Goal: Task Accomplishment & Management: Manage account settings

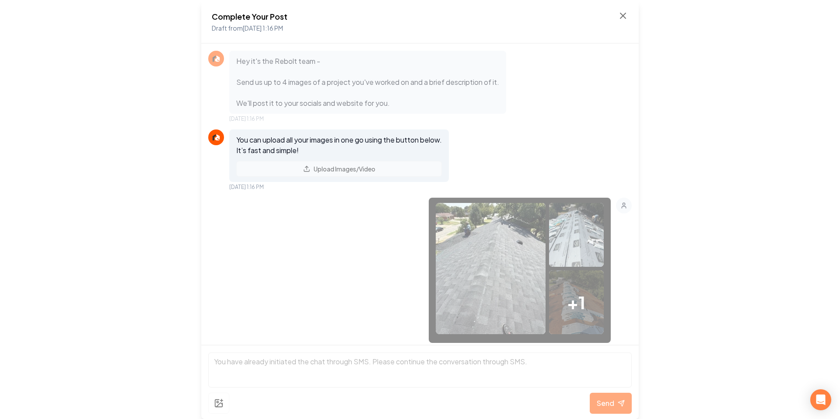
scroll to position [334, 0]
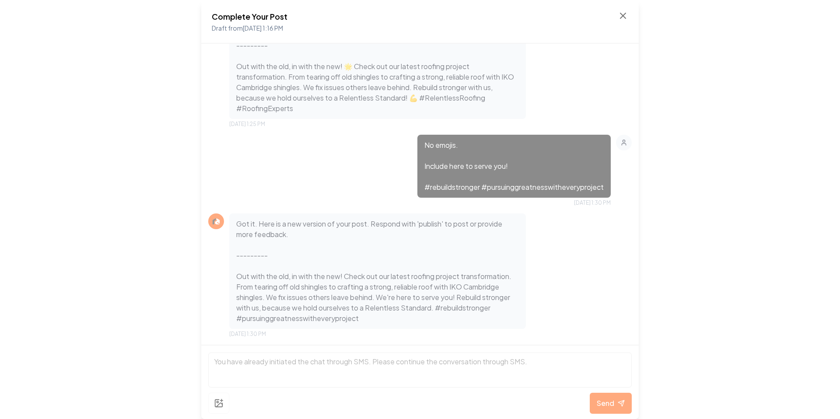
scroll to position [543, 0]
click at [397, 150] on div "No emojis. Include here to serve you! #rebuildstronger #pursuinggreatnesswithev…" at bounding box center [419, 172] width 423 height 72
click at [627, 14] on icon at bounding box center [623, 15] width 10 height 10
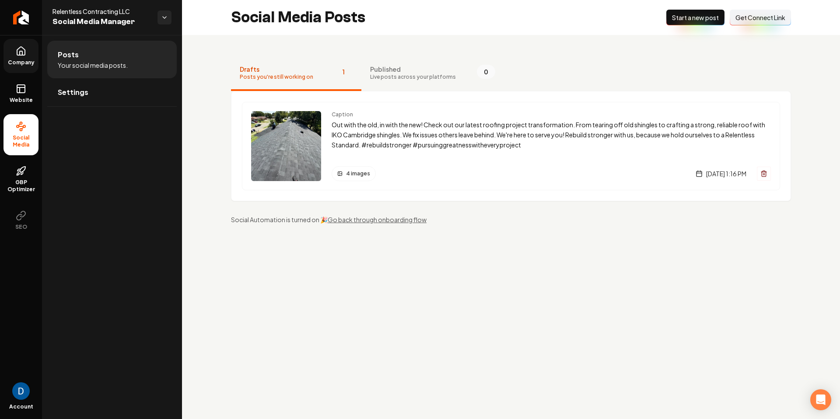
click at [26, 48] on link "Company" at bounding box center [20, 56] width 35 height 34
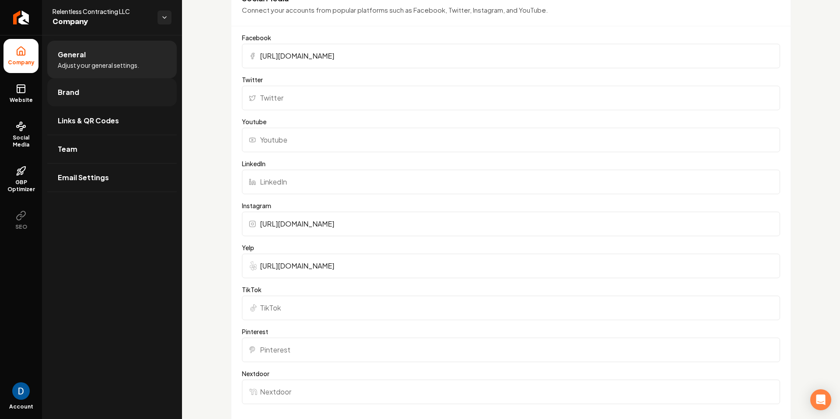
click at [56, 96] on link "Brand" at bounding box center [111, 92] width 129 height 28
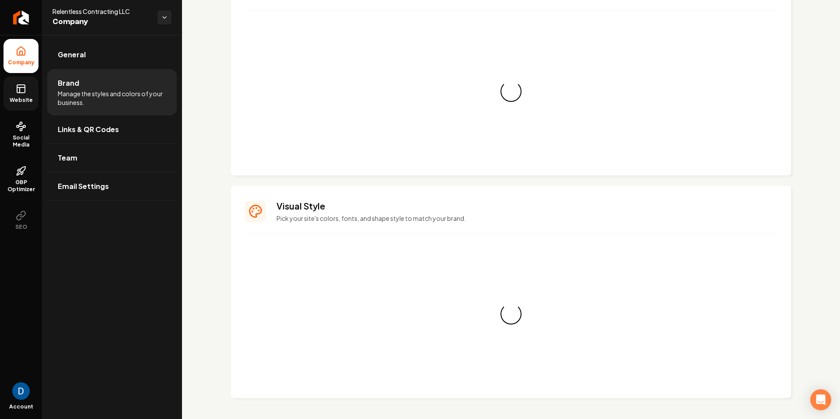
scroll to position [592, 0]
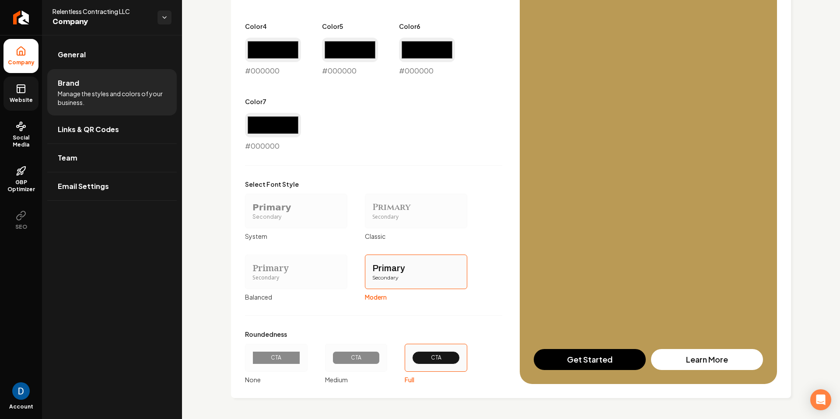
click at [32, 96] on link "Website" at bounding box center [20, 94] width 35 height 34
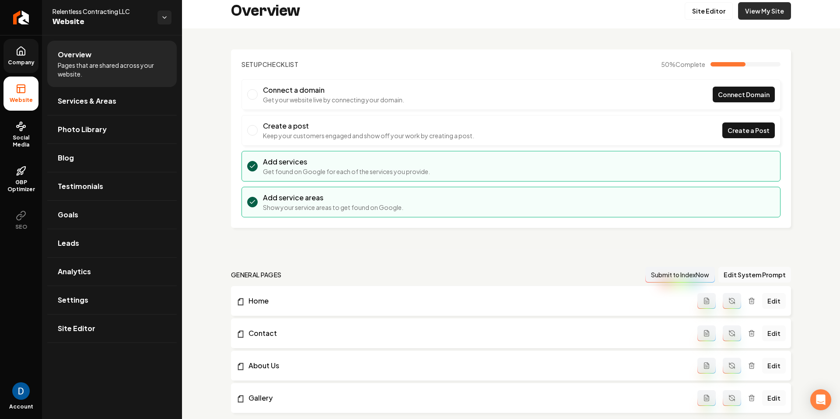
scroll to position [7, 0]
click at [769, 12] on link "View My Site" at bounding box center [764, 9] width 53 height 17
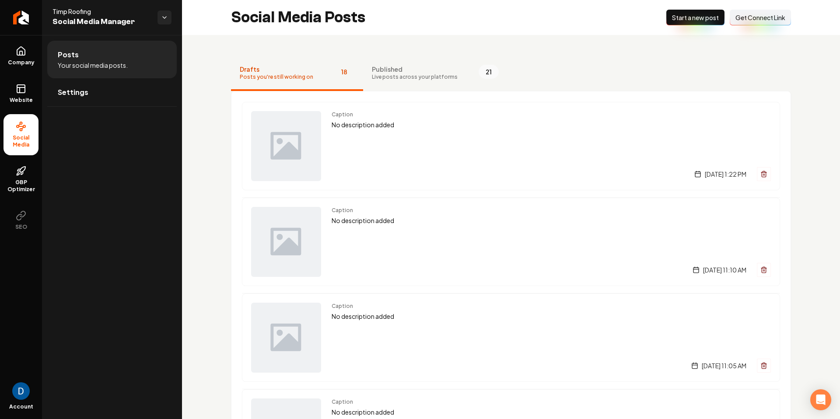
click at [438, 73] on span "Live posts across your platforms" at bounding box center [415, 76] width 86 height 7
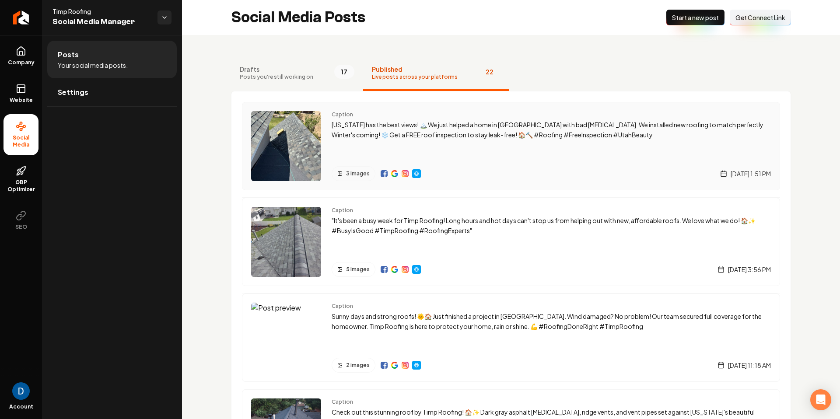
click at [420, 137] on p "Utah has the best views! 🏔️ We just helped a home in Sandy with bad shingles. W…" at bounding box center [551, 130] width 439 height 20
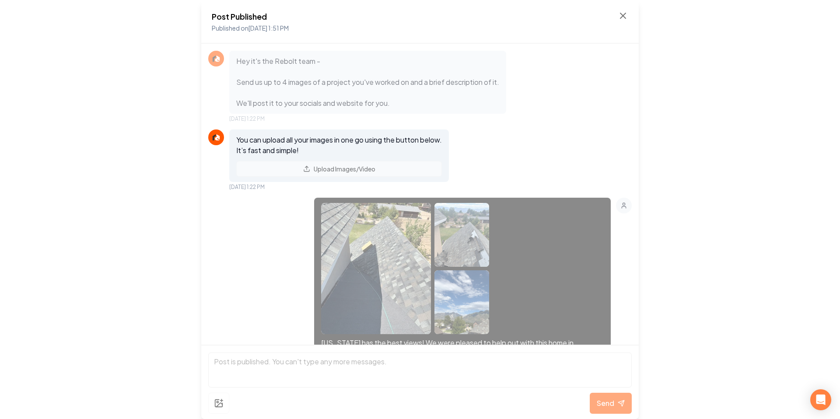
scroll to position [597, 0]
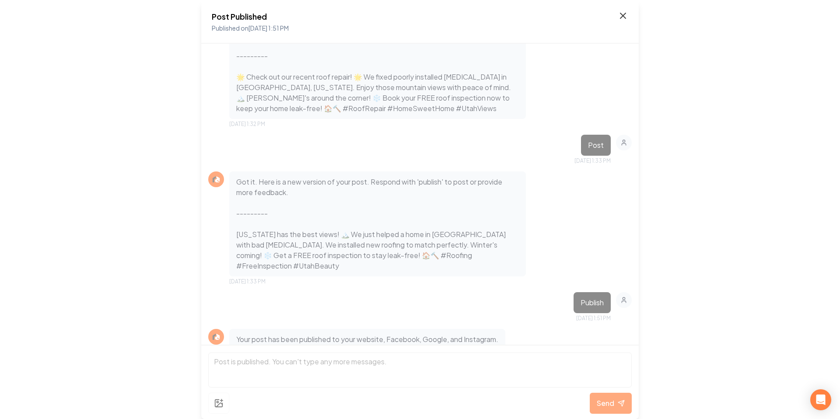
click at [619, 15] on icon at bounding box center [623, 15] width 10 height 10
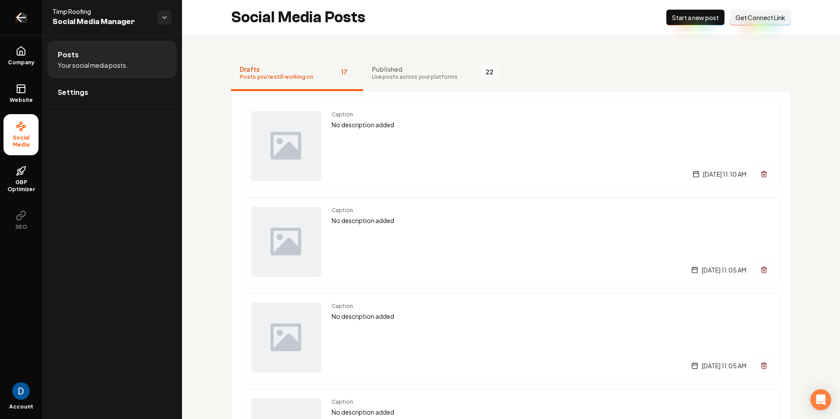
click at [17, 18] on icon "Return to dashboard" at bounding box center [19, 18] width 4 height 8
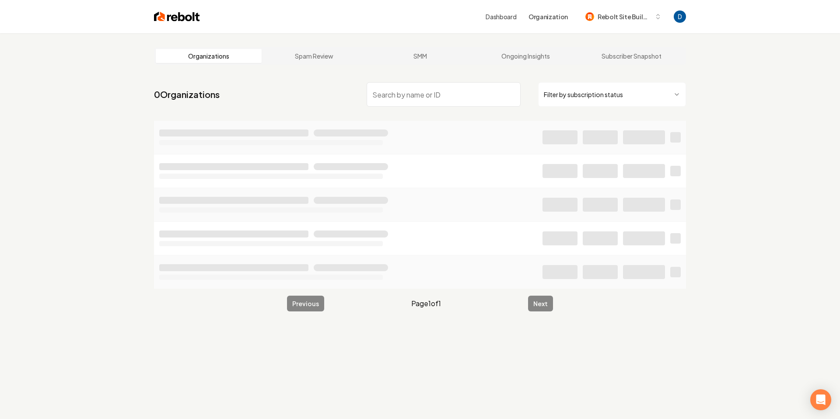
type input "19517431437"
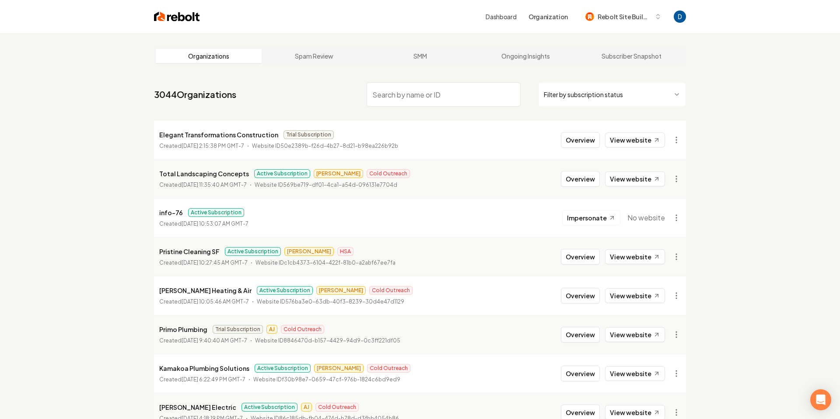
click at [418, 99] on input "search" at bounding box center [444, 94] width 154 height 24
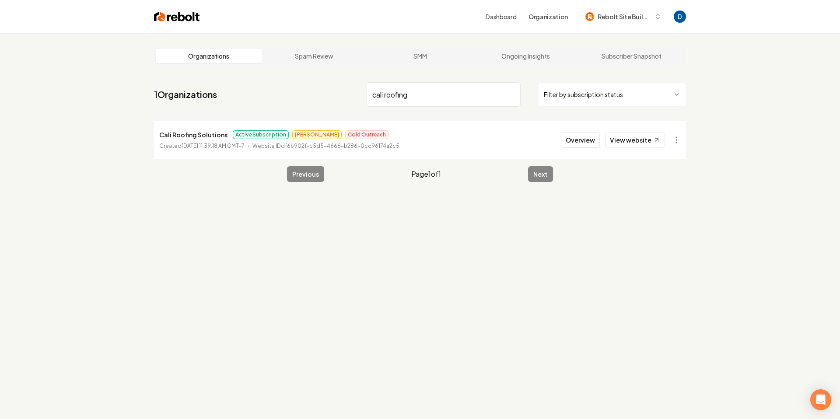
type input "cali roofing"
click at [636, 140] on link "View website" at bounding box center [635, 140] width 60 height 15
click at [635, 140] on link "View website" at bounding box center [635, 140] width 60 height 15
click at [676, 143] on html "Dashboard Organization Rebolt Site Builder Organizations Spam Review SMM Ongoin…" at bounding box center [420, 209] width 840 height 419
click at [663, 217] on link "View in Stripe" at bounding box center [655, 216] width 56 height 14
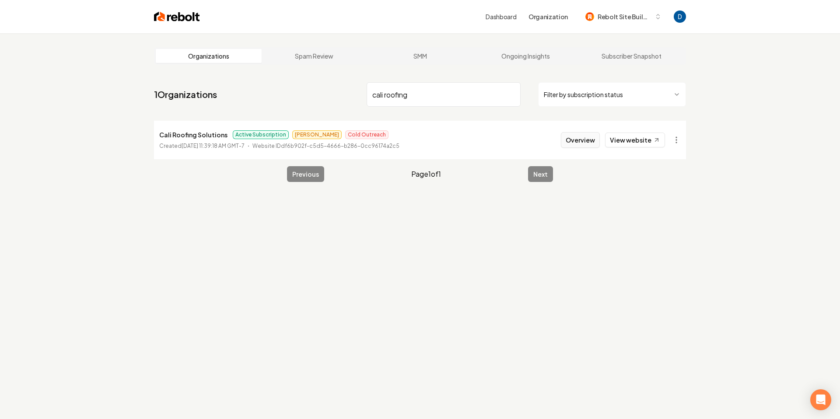
click at [575, 137] on button "Overview" at bounding box center [580, 140] width 39 height 16
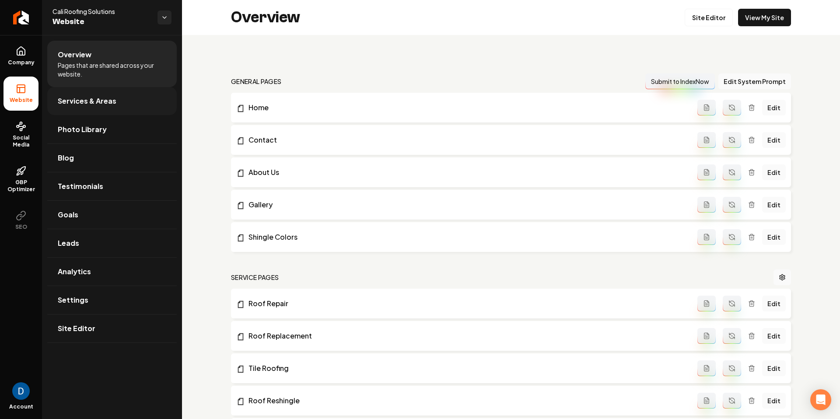
click at [120, 103] on link "Services & Areas" at bounding box center [111, 101] width 129 height 28
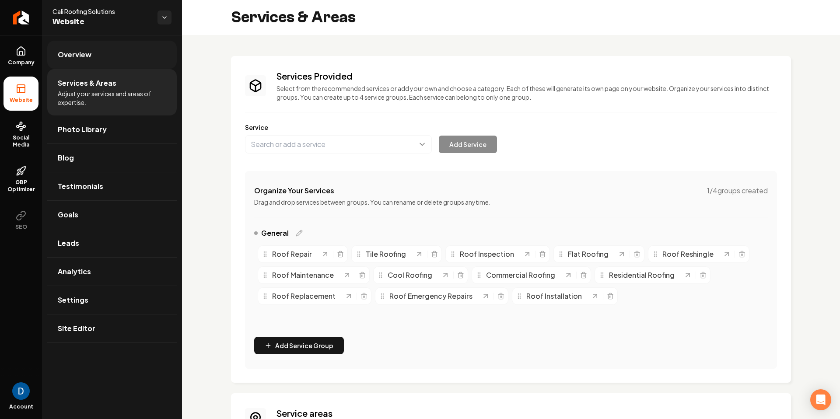
click at [98, 51] on link "Overview" at bounding box center [111, 55] width 129 height 28
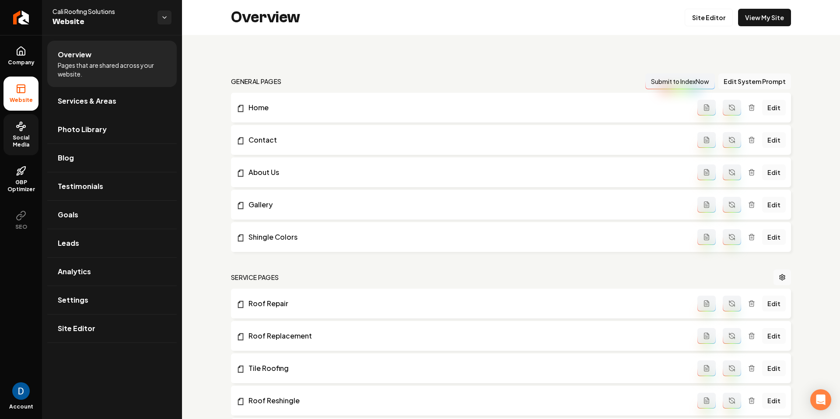
click at [27, 129] on link "Social Media" at bounding box center [20, 134] width 35 height 41
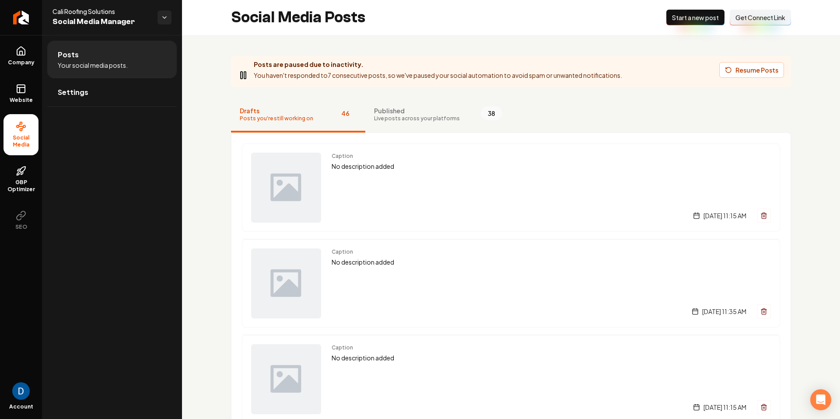
click at [437, 111] on span "Published" at bounding box center [417, 110] width 86 height 9
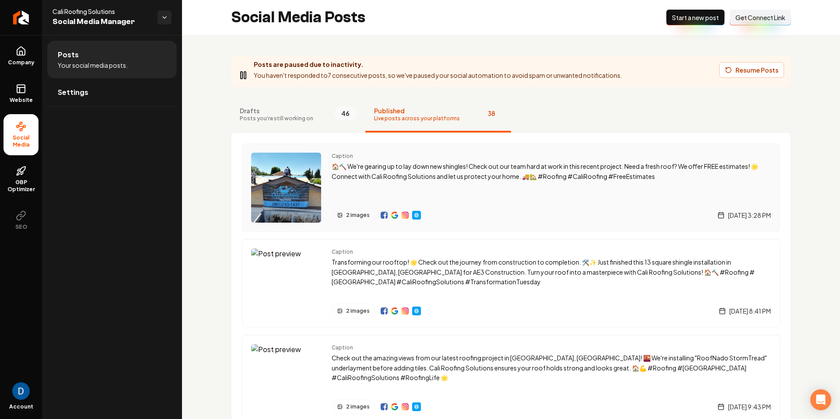
click at [397, 177] on p "🏠🔨 We're gearing up to lay down new shingles! Check out our team hard at work i…" at bounding box center [551, 171] width 439 height 20
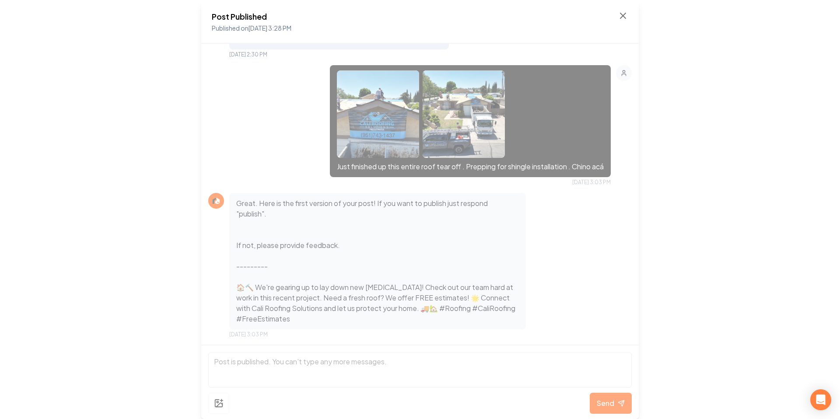
scroll to position [307, 0]
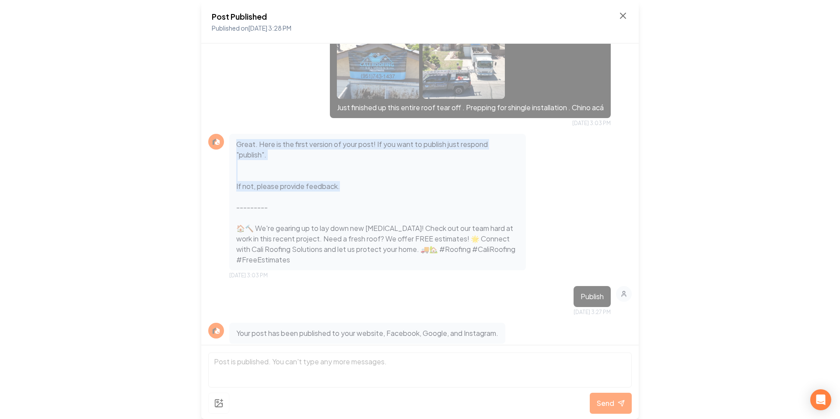
drag, startPoint x: 319, startPoint y: 145, endPoint x: 346, endPoint y: 188, distance: 50.5
click at [345, 187] on div "Great. Here is the first version of your post! If you want to publish just resp…" at bounding box center [377, 202] width 297 height 136
click at [372, 201] on p "Great. Here is the first version of your post! If you want to publish just resp…" at bounding box center [377, 202] width 283 height 126
click at [592, 296] on p "Publish" at bounding box center [592, 296] width 23 height 10
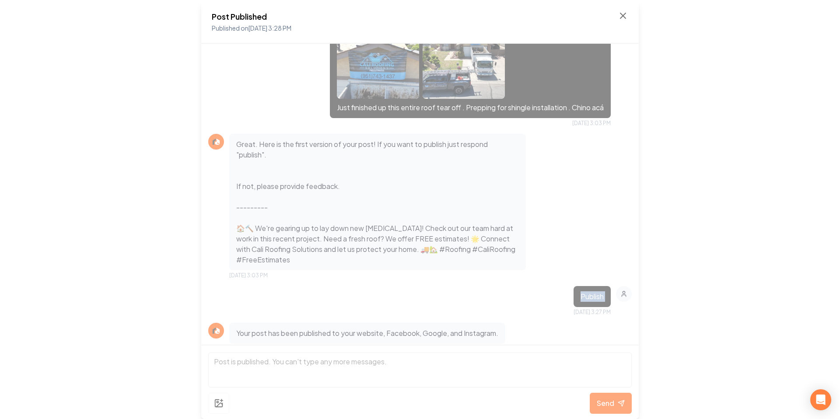
click at [593, 296] on p "Publish" at bounding box center [592, 296] width 23 height 10
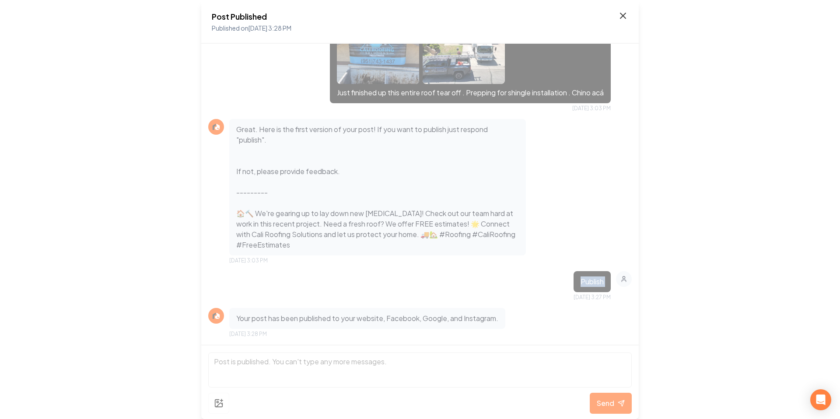
click at [624, 14] on icon at bounding box center [623, 15] width 10 height 10
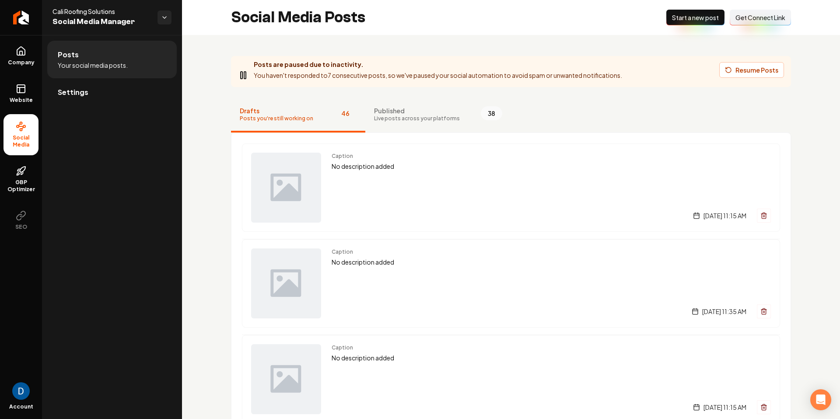
click at [89, 83] on link "Settings" at bounding box center [111, 92] width 129 height 28
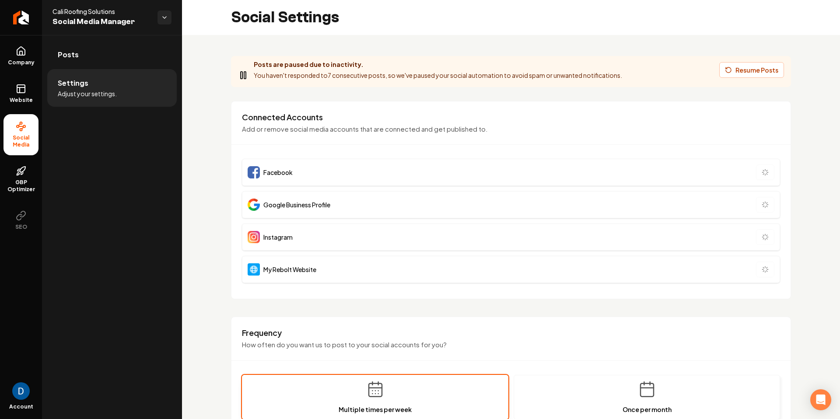
scroll to position [303, 0]
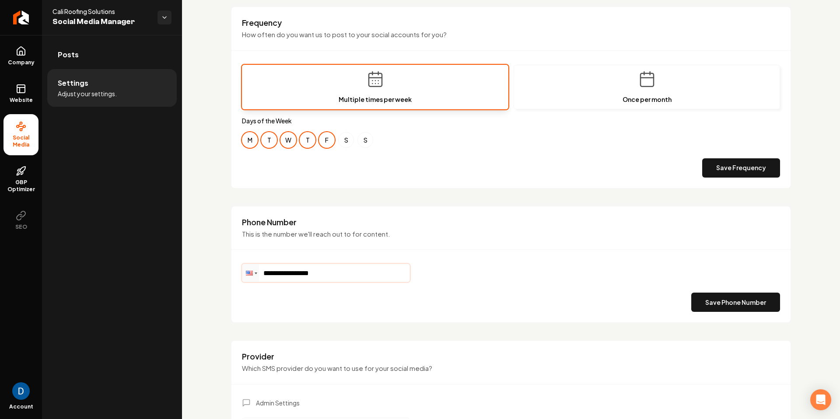
click at [342, 276] on input "**********" at bounding box center [325, 272] width 167 height 17
click at [343, 276] on input "**********" at bounding box center [325, 272] width 167 height 17
click at [584, 212] on div "**********" at bounding box center [511, 264] width 560 height 117
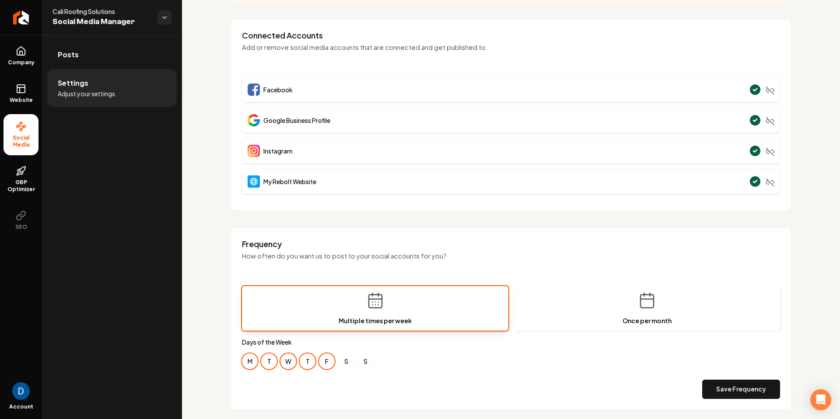
scroll to position [0, 0]
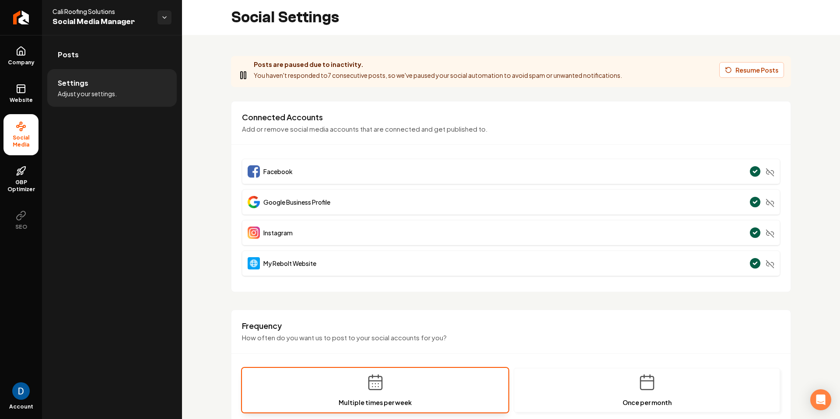
click at [281, 63] on strong "Posts are paused due to inactivity." at bounding box center [309, 64] width 110 height 8
click at [312, 77] on p "You haven't responded to 7 consecutive posts, so we've paused your social autom…" at bounding box center [438, 75] width 368 height 10
click at [758, 69] on button "Resume Posts" at bounding box center [751, 70] width 65 height 16
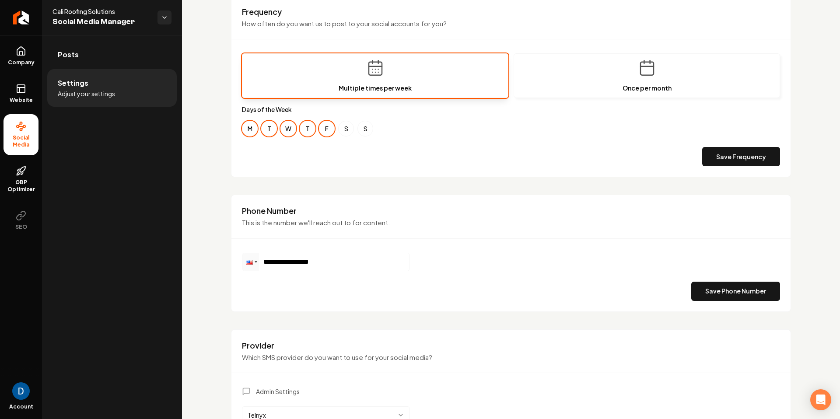
scroll to position [364, 0]
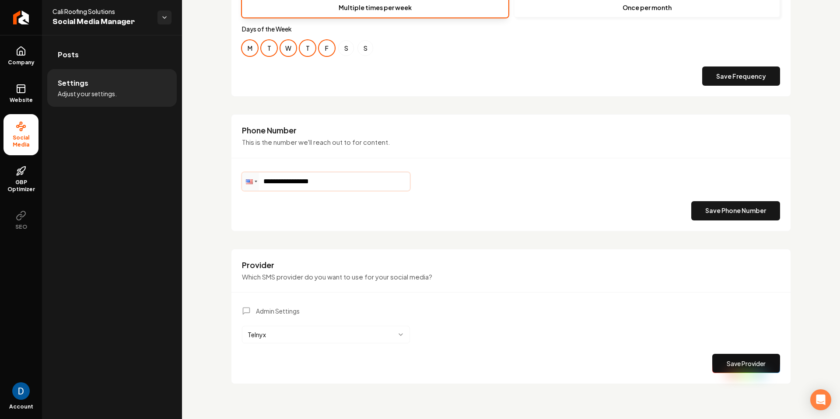
click at [280, 182] on input "**********" at bounding box center [325, 181] width 167 height 17
click at [273, 182] on input "**********" at bounding box center [325, 181] width 167 height 17
click at [283, 182] on input "**********" at bounding box center [325, 181] width 167 height 17
click at [282, 182] on input "**********" at bounding box center [325, 181] width 167 height 17
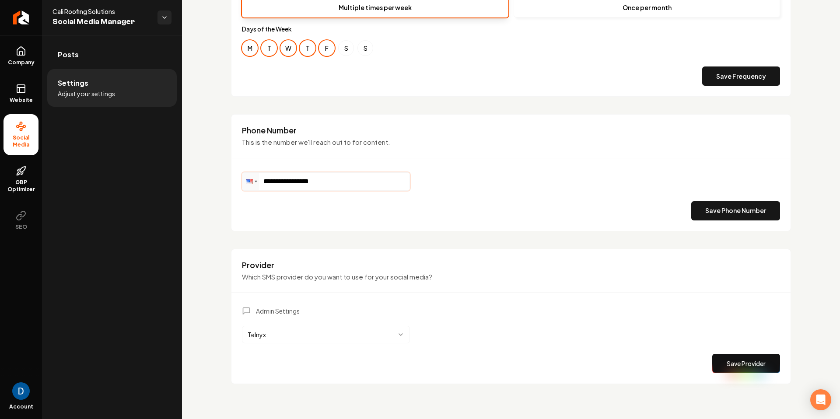
click at [282, 182] on input "**********" at bounding box center [325, 181] width 167 height 17
type input "**********"
click at [765, 206] on button "Save Phone Number" at bounding box center [735, 210] width 89 height 19
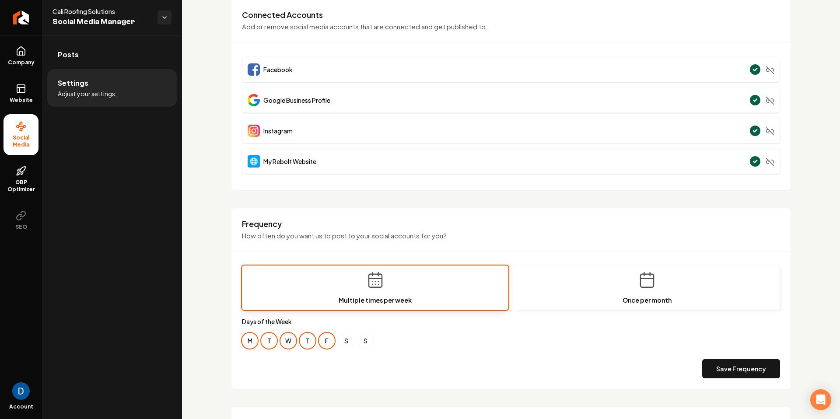
scroll to position [5, 0]
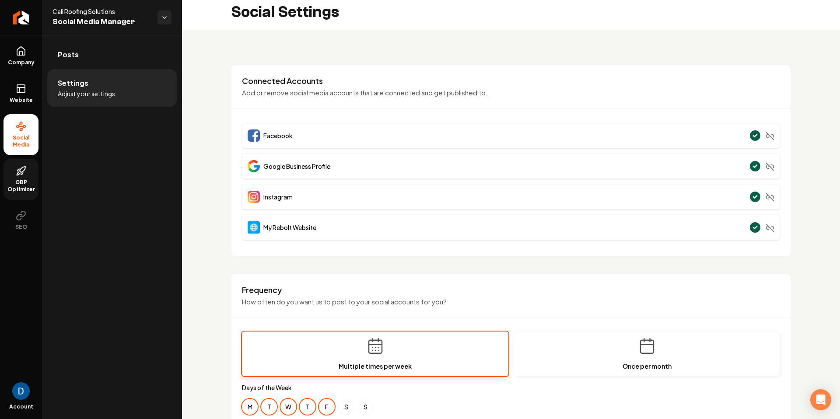
click at [16, 179] on span "GBP Optimizer" at bounding box center [20, 186] width 35 height 14
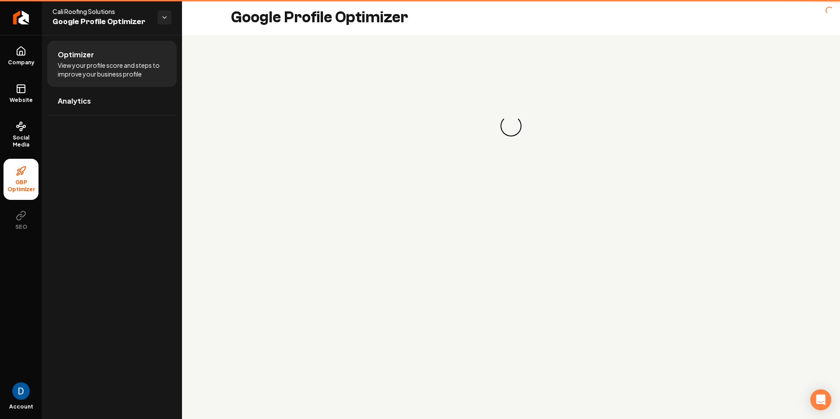
click at [17, 182] on span "GBP Optimizer" at bounding box center [20, 186] width 35 height 14
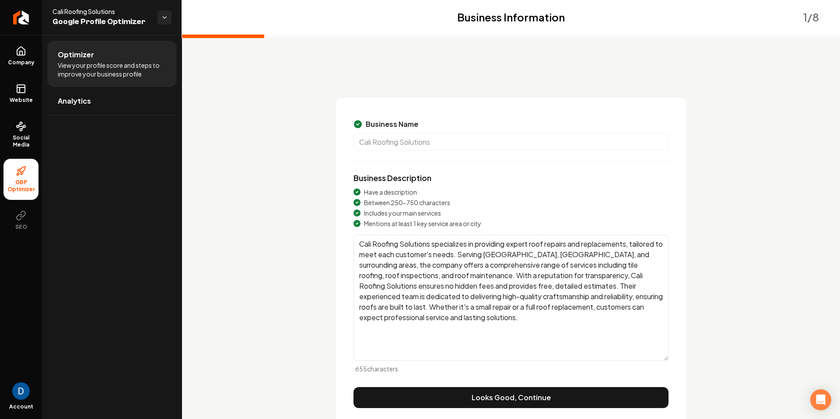
scroll to position [31, 0]
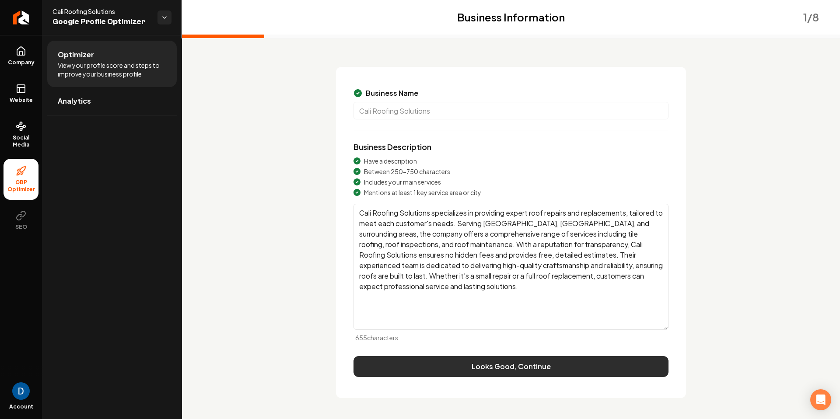
click at [518, 369] on button "Looks Good, Continue" at bounding box center [510, 366] width 315 height 21
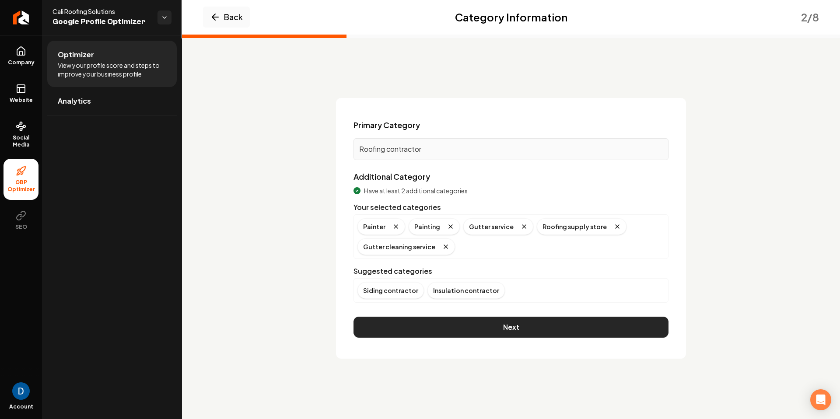
click at [503, 330] on button "Next" at bounding box center [510, 327] width 315 height 21
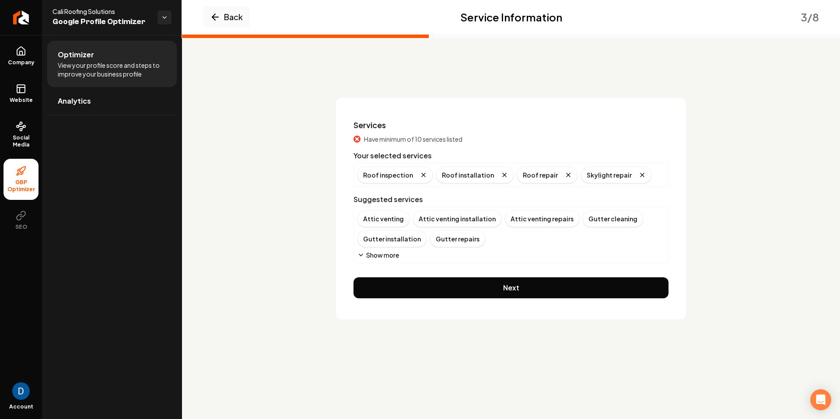
click at [70, 12] on span "Cali Roofing Solutions" at bounding box center [101, 11] width 98 height 9
copy span "Cali Roofing Solutions"
click at [396, 257] on button "Show more" at bounding box center [378, 255] width 42 height 9
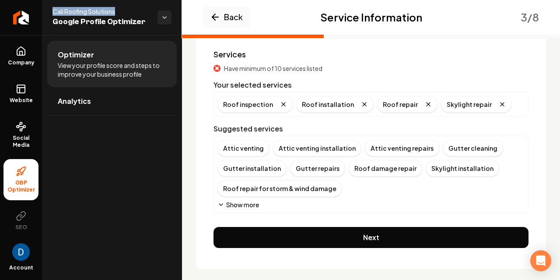
scroll to position [77, 0]
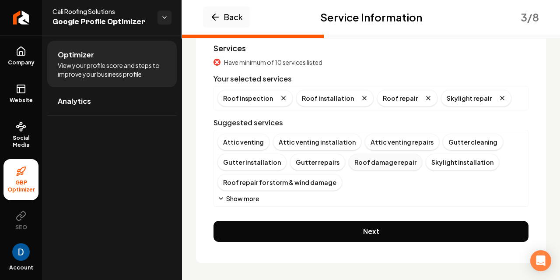
click at [381, 167] on div "Roof damage repair" at bounding box center [385, 162] width 73 height 17
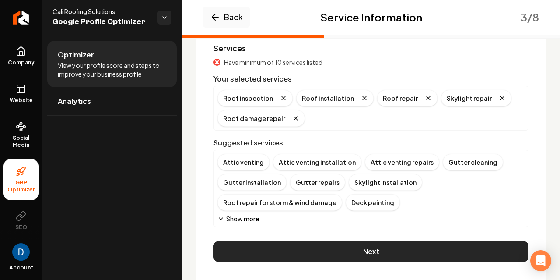
click at [338, 245] on button "Next" at bounding box center [370, 251] width 315 height 21
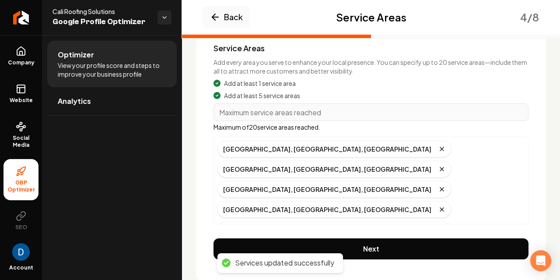
scroll to position [98, 0]
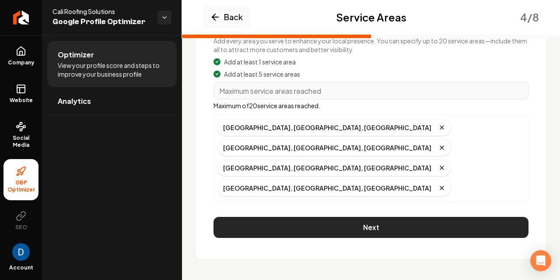
click at [352, 227] on button "Next" at bounding box center [370, 227] width 315 height 21
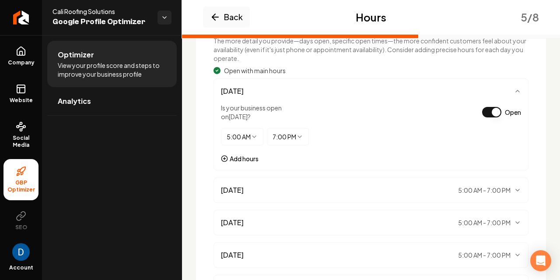
scroll to position [99, 0]
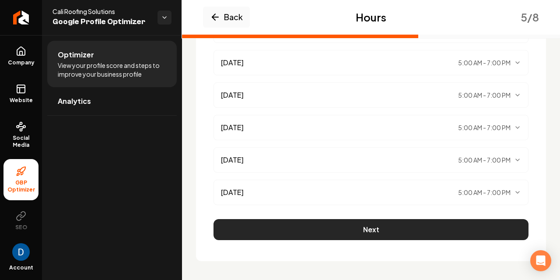
click at [401, 225] on button "Next" at bounding box center [370, 229] width 315 height 21
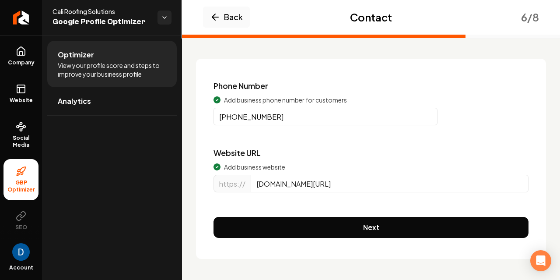
scroll to position [57, 0]
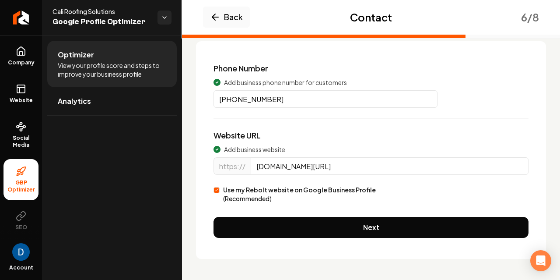
click at [316, 221] on button "Next" at bounding box center [370, 227] width 315 height 21
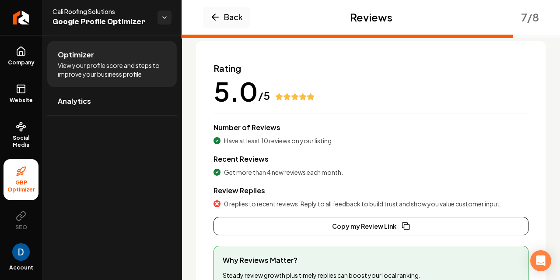
click at [248, 204] on span "0 replies to recent reviews. Reply to all feedback to build trust and show you …" at bounding box center [362, 203] width 277 height 9
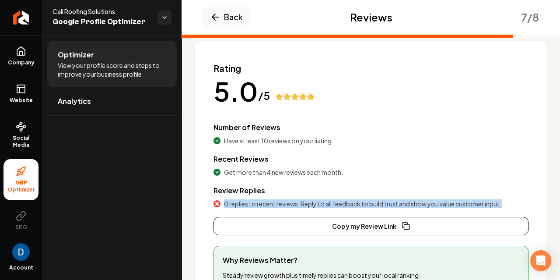
click at [248, 204] on span "0 replies to recent reviews. Reply to all feedback to build trust and show you …" at bounding box center [362, 203] width 277 height 9
click at [250, 204] on span "0 replies to recent reviews. Reply to all feedback to build trust and show you …" at bounding box center [362, 203] width 277 height 9
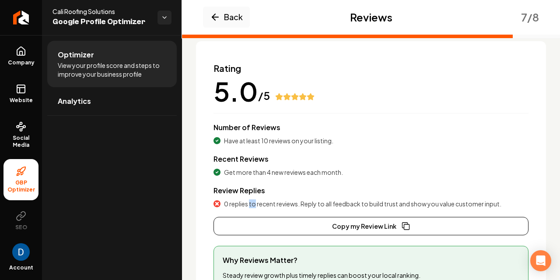
click at [250, 204] on span "0 replies to recent reviews. Reply to all feedback to build trust and show you …" at bounding box center [362, 203] width 277 height 9
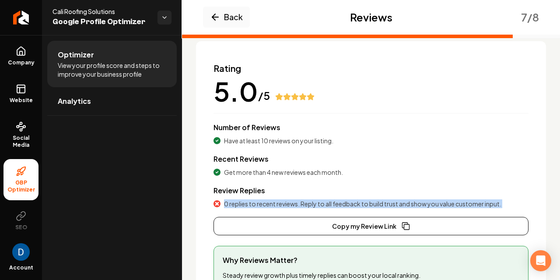
click at [250, 204] on span "0 replies to recent reviews. Reply to all feedback to build trust and show you …" at bounding box center [362, 203] width 277 height 9
click at [367, 226] on button "Copy my Review Link" at bounding box center [370, 226] width 315 height 18
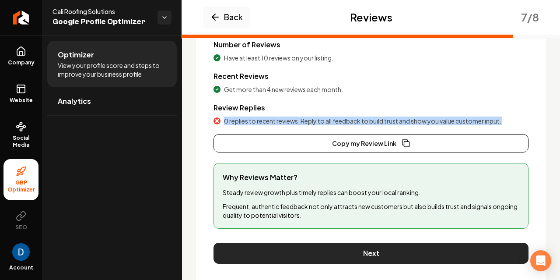
click at [360, 256] on button "Next" at bounding box center [370, 252] width 315 height 21
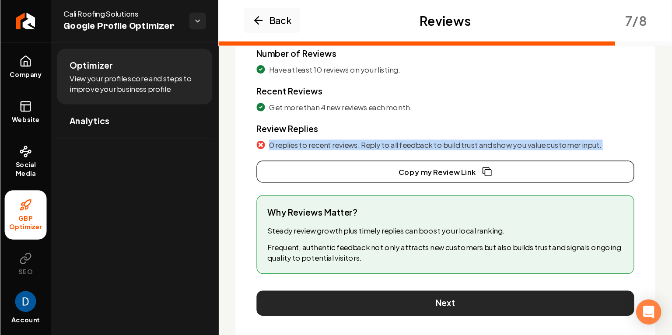
scroll to position [46, 0]
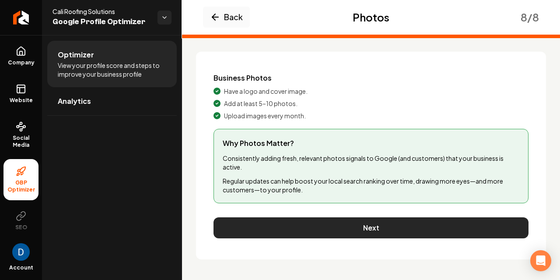
click at [367, 229] on button "Next" at bounding box center [370, 227] width 315 height 21
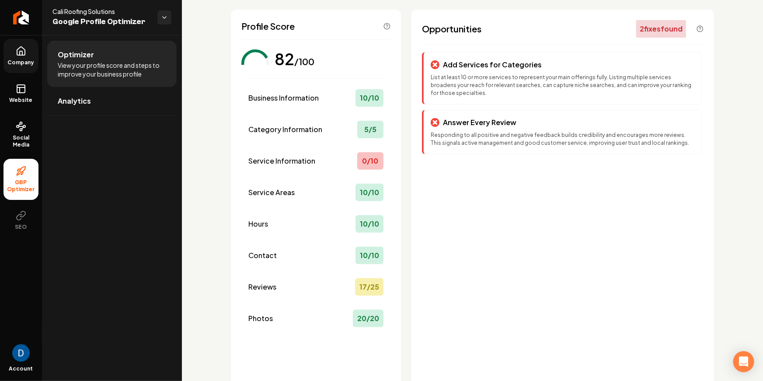
click at [38, 47] on link "Company" at bounding box center [20, 56] width 35 height 34
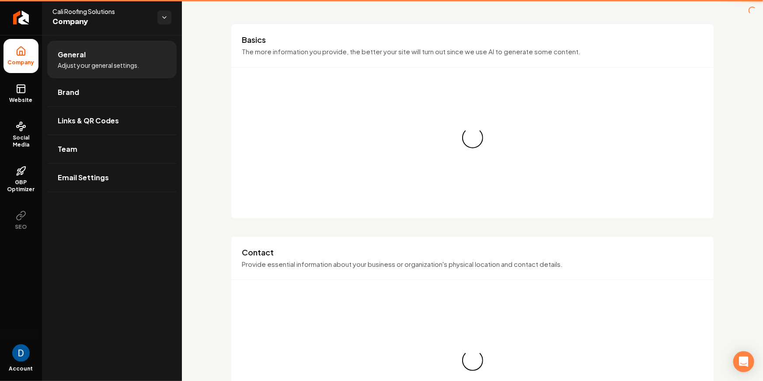
click at [30, 53] on li "Company" at bounding box center [20, 56] width 35 height 34
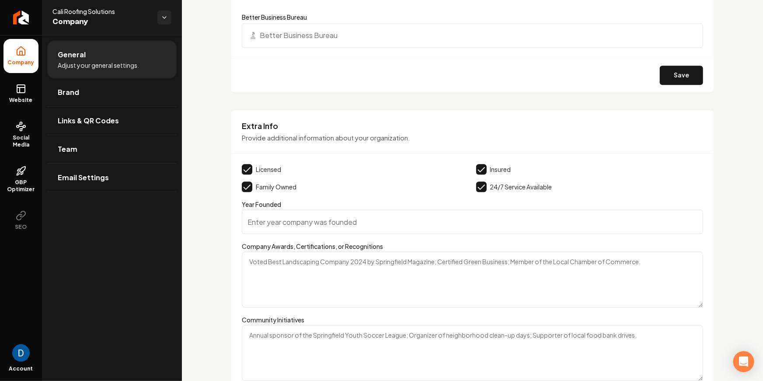
scroll to position [1097, 0]
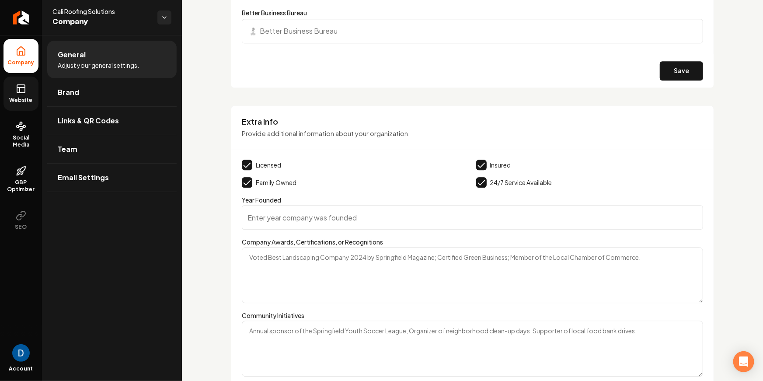
click at [26, 87] on link "Website" at bounding box center [20, 94] width 35 height 34
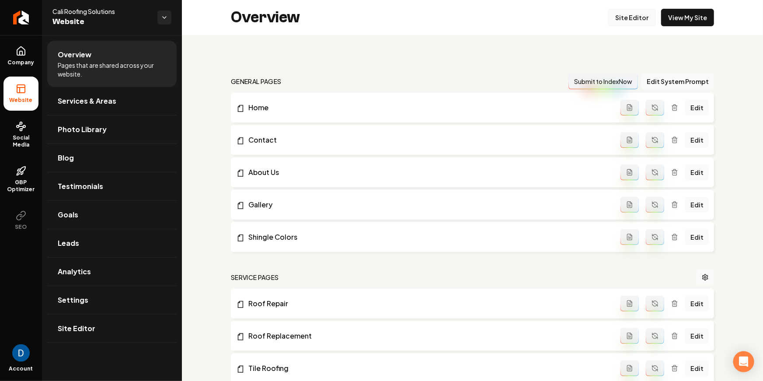
click at [644, 20] on link "Site Editor" at bounding box center [632, 17] width 48 height 17
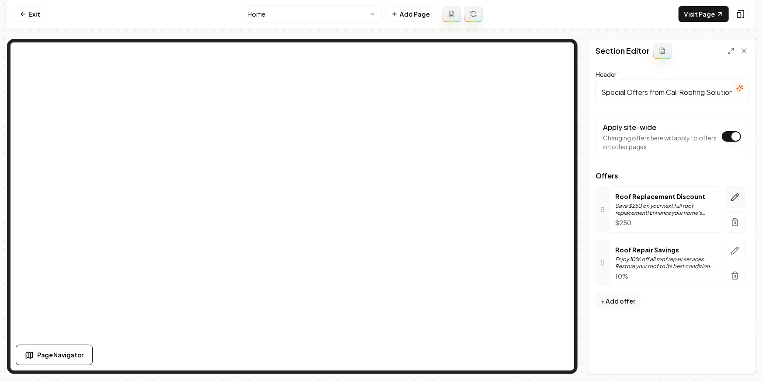
click at [734, 199] on icon "button" at bounding box center [735, 196] width 7 height 7
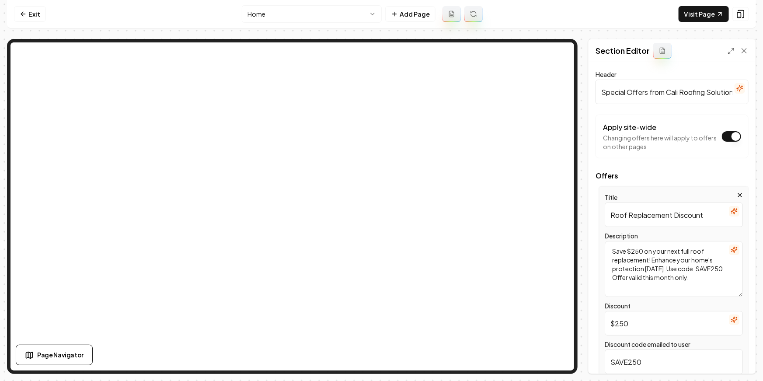
scroll to position [122, 0]
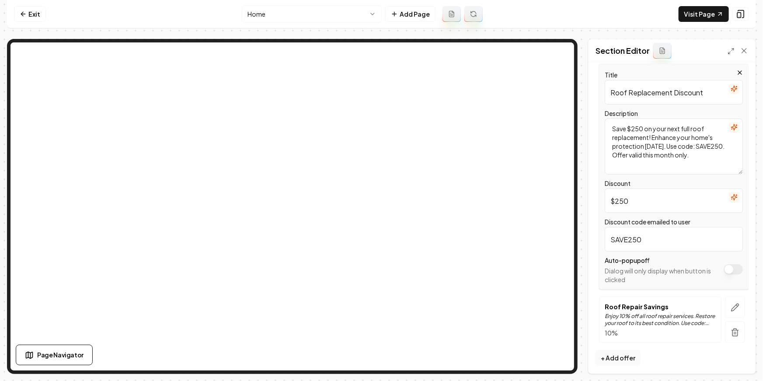
click at [734, 273] on button "Apply site-wide" at bounding box center [733, 269] width 19 height 10
click at [733, 358] on button "Save" at bounding box center [736, 359] width 26 height 16
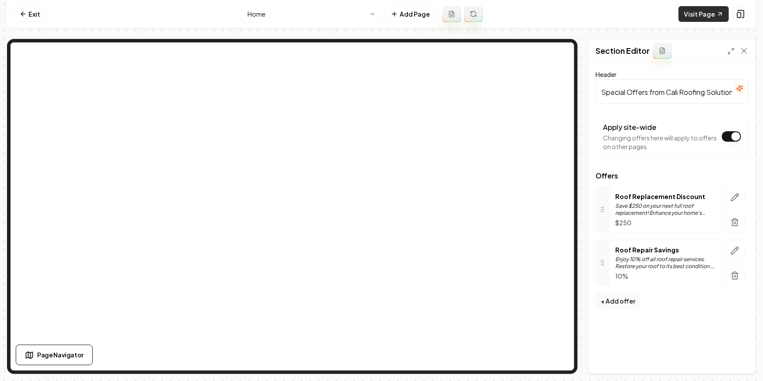
click at [710, 9] on link "Visit Page" at bounding box center [704, 14] width 50 height 16
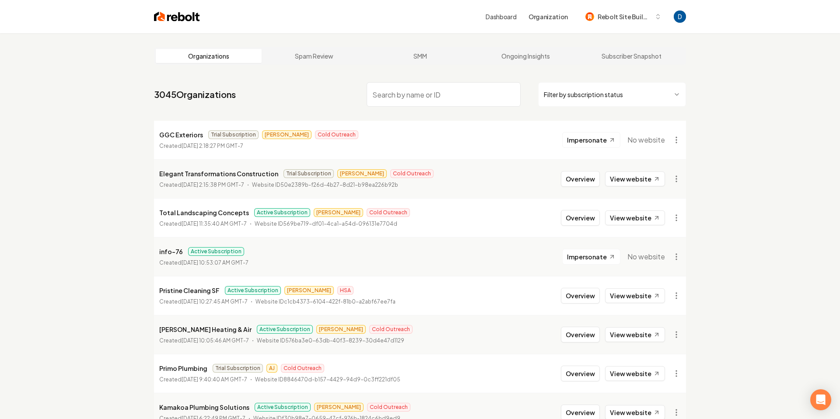
click at [453, 94] on input "search" at bounding box center [444, 94] width 154 height 24
paste input "Cali Roofing Solutions"
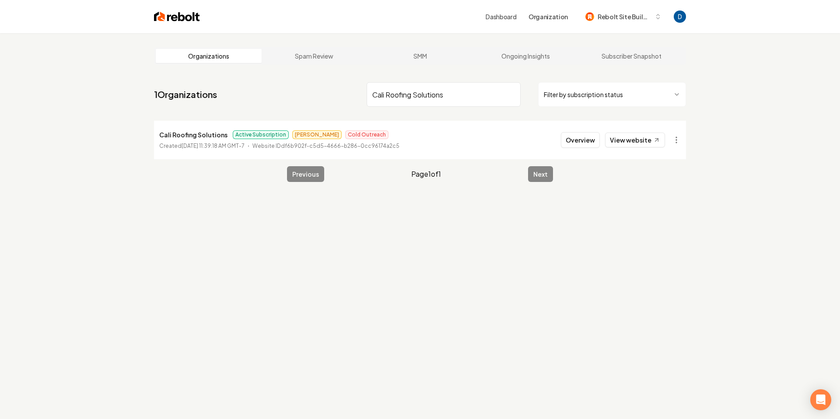
type input "Cali Roofing Solutions"
click at [529, 51] on link "Ongoing Insights" at bounding box center [526, 56] width 106 height 14
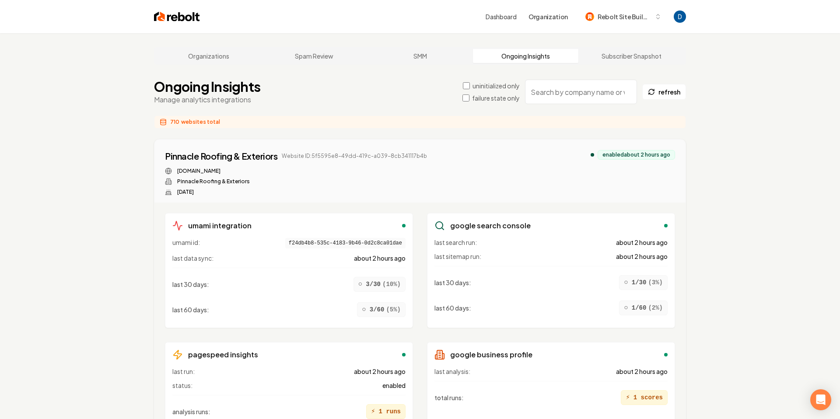
click at [566, 92] on input "search" at bounding box center [581, 92] width 112 height 24
paste input "Cali Roofing Solutions"
type input "Cali Roofing Solutions"
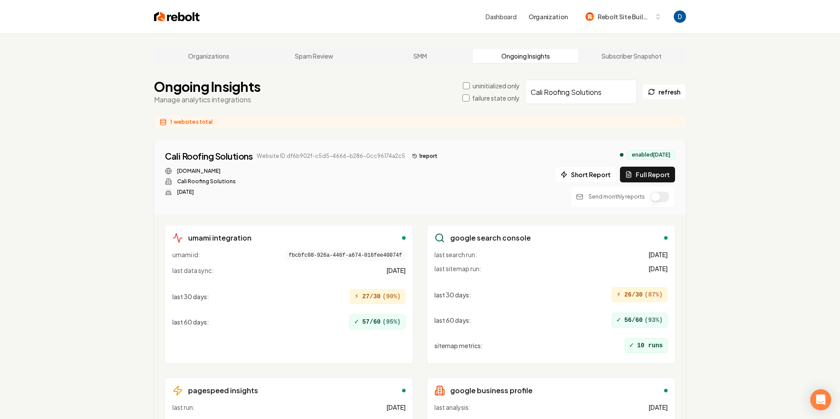
click at [675, 167] on div "Cali Roofing Solutions Website ID: df6b902f-c5d5-4666-b286-0cc96174a2c5 1 repor…" at bounding box center [419, 177] width 531 height 75
click at [664, 173] on button "Full Report" at bounding box center [647, 175] width 55 height 16
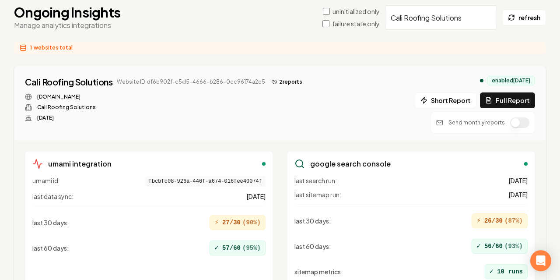
scroll to position [73, 0]
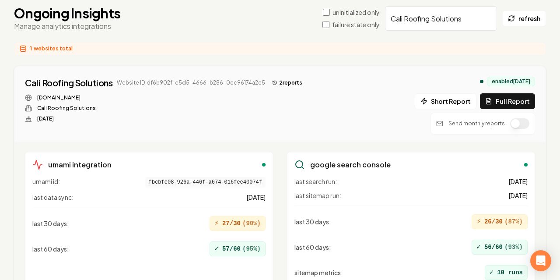
click at [266, 67] on div "Cali Roofing Solutions Website ID: df6b902f-c5d5-4666-b286-0cc96174a2c5 2 repor…" at bounding box center [279, 103] width 531 height 75
click at [272, 80] on icon at bounding box center [274, 82] width 5 height 5
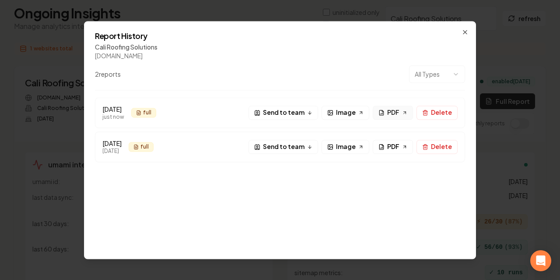
click at [399, 114] on span "PDF" at bounding box center [393, 112] width 12 height 9
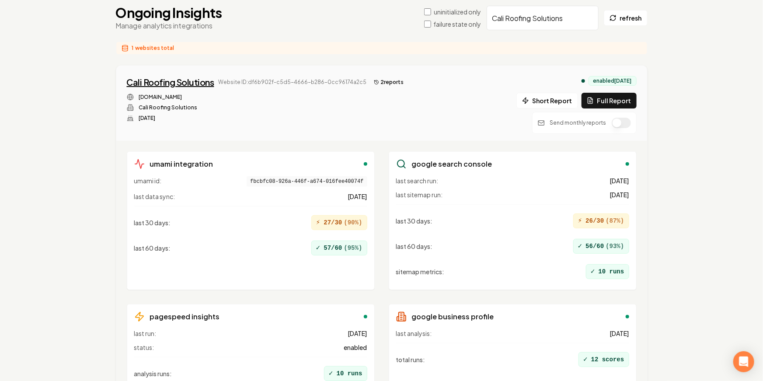
click at [184, 80] on div "Cali Roofing Solutions" at bounding box center [170, 82] width 87 height 12
click at [622, 123] on button "button" at bounding box center [621, 123] width 19 height 10
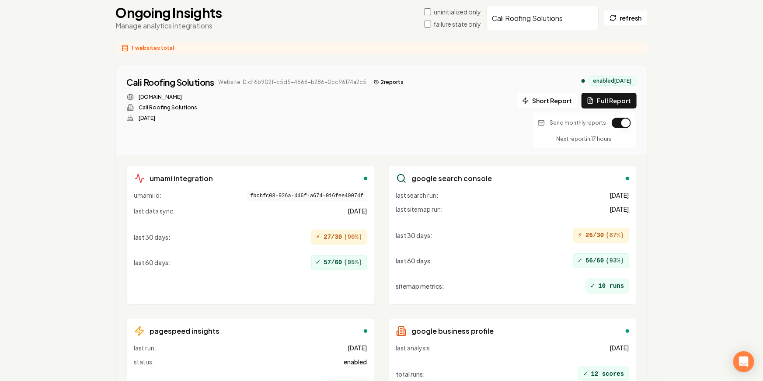
click at [616, 81] on div "enabled 3 months ago" at bounding box center [613, 81] width 48 height 10
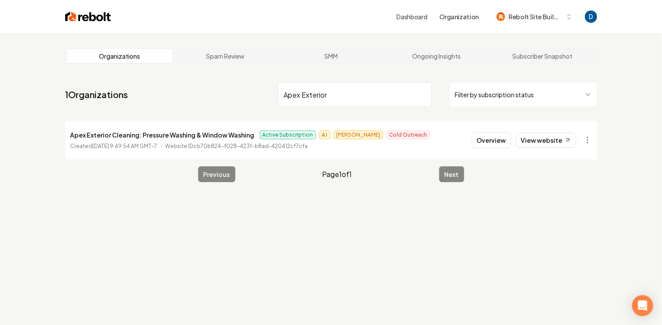
type input "Apex Exterior"
click at [151, 135] on p "Apex Exterior Cleaning: Pressure Washing & Window Washing" at bounding box center [162, 134] width 184 height 10
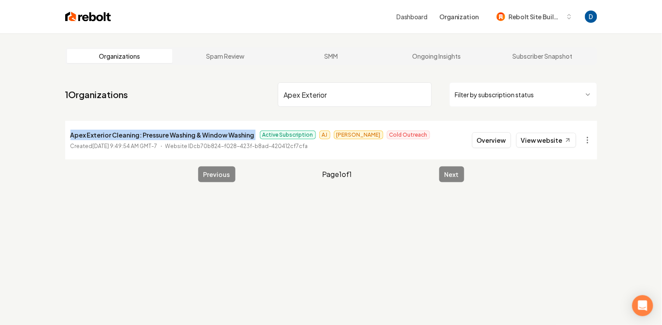
click at [151, 135] on p "Apex Exterior Cleaning: Pressure Washing & Window Washing" at bounding box center [162, 134] width 184 height 10
copy p "Apex Exterior Cleaning: Pressure Washing & Window Washing"
click at [151, 135] on p "Apex Exterior Cleaning: Pressure Washing & Window Washing" at bounding box center [162, 134] width 184 height 10
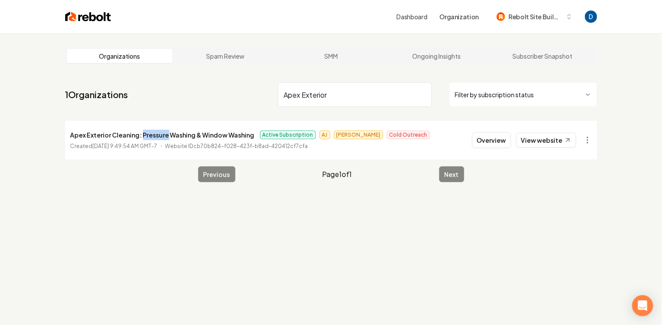
click at [151, 135] on p "Apex Exterior Cleaning: Pressure Washing & Window Washing" at bounding box center [162, 134] width 184 height 10
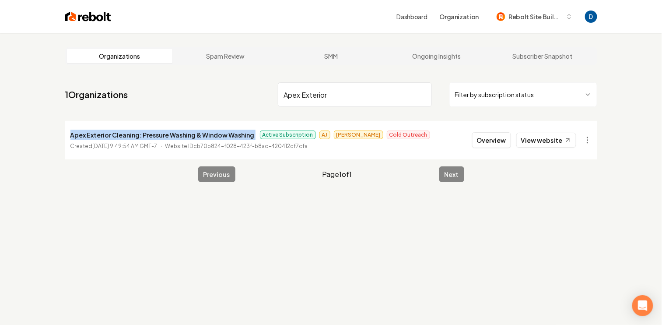
click at [151, 135] on p "Apex Exterior Cleaning: Pressure Washing & Window Washing" at bounding box center [162, 134] width 184 height 10
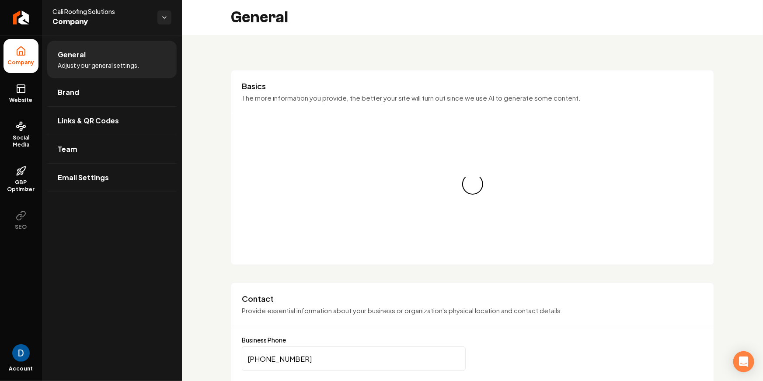
click at [80, 8] on span "Cali Roofing Solutions" at bounding box center [101, 11] width 98 height 9
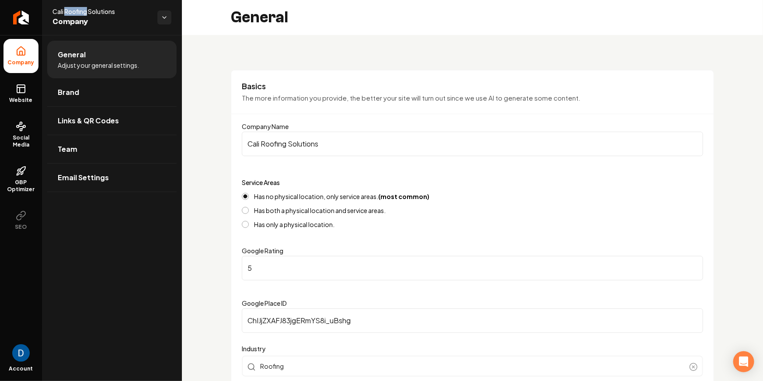
click at [80, 8] on span "Cali Roofing Solutions" at bounding box center [101, 11] width 98 height 9
copy span "Cali Roofing Solutions"
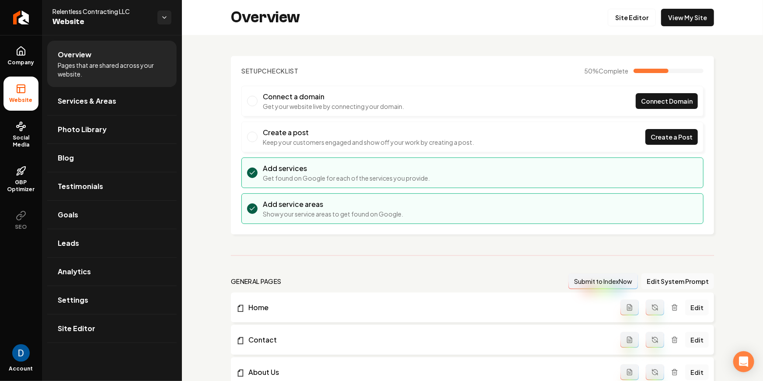
scroll to position [5, 0]
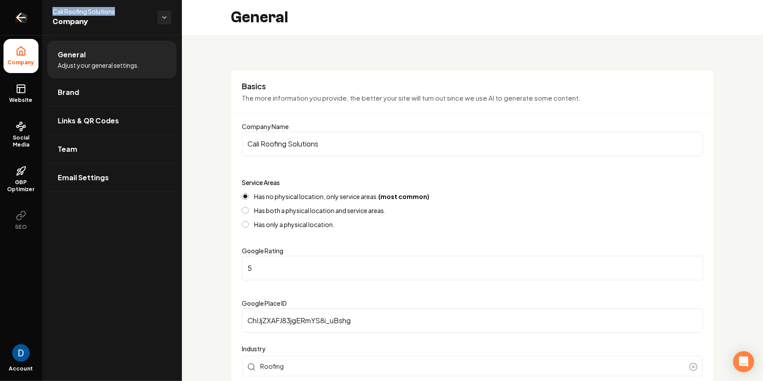
click at [29, 19] on link "Return to dashboard" at bounding box center [21, 17] width 42 height 35
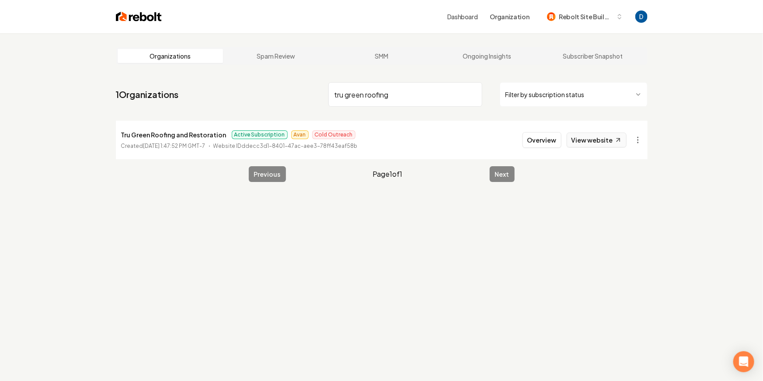
type input "tru green roofing"
click at [617, 141] on icon at bounding box center [618, 140] width 3 height 3
click at [638, 140] on html "Dashboard Organization Rebolt Site Builder Organizations Spam Review SMM Ongoin…" at bounding box center [381, 190] width 763 height 381
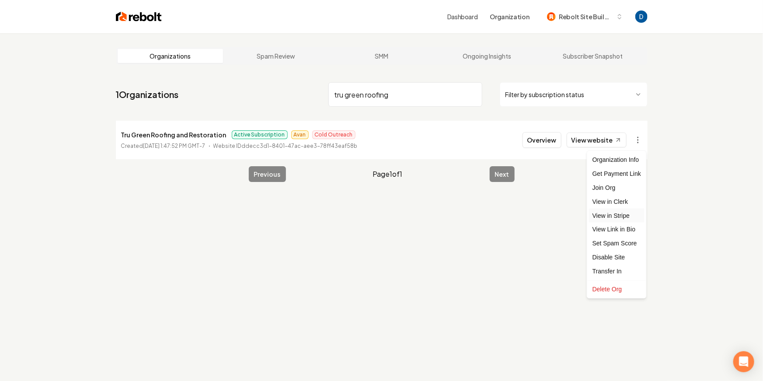
click at [623, 218] on link "View in Stripe" at bounding box center [617, 216] width 56 height 14
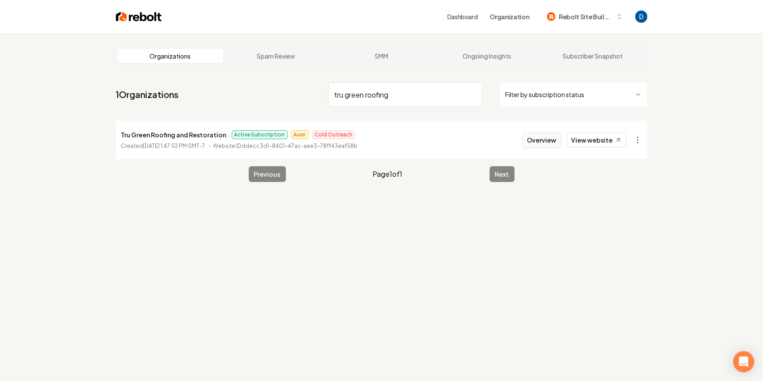
click at [546, 142] on button "Overview" at bounding box center [542, 140] width 39 height 16
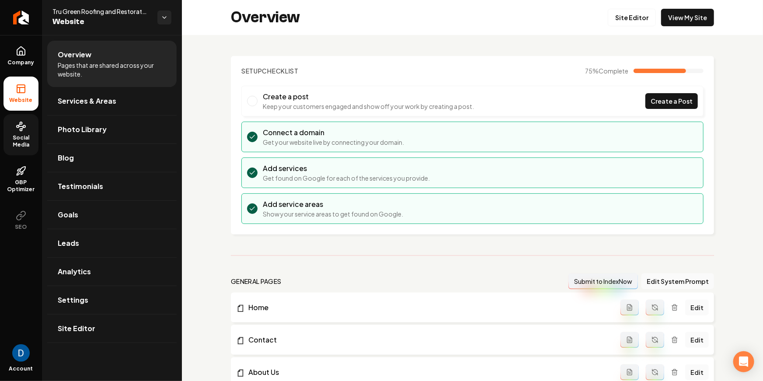
click at [15, 145] on span "Social Media" at bounding box center [20, 141] width 35 height 14
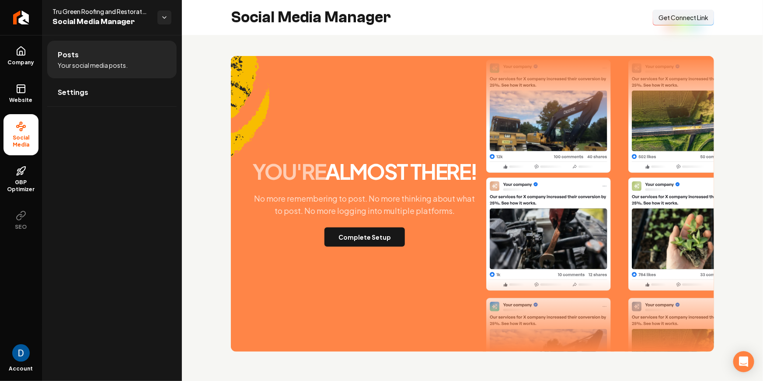
click at [689, 20] on span "Get Connect Link" at bounding box center [684, 17] width 50 height 9
click at [465, 1] on div "Social Media Manager Connect Link Get Connect Link" at bounding box center [472, 17] width 581 height 35
click at [10, 64] on span "Company" at bounding box center [21, 62] width 34 height 7
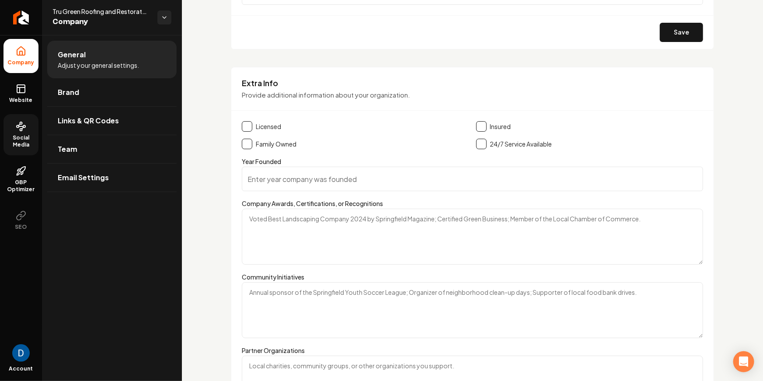
scroll to position [1468, 0]
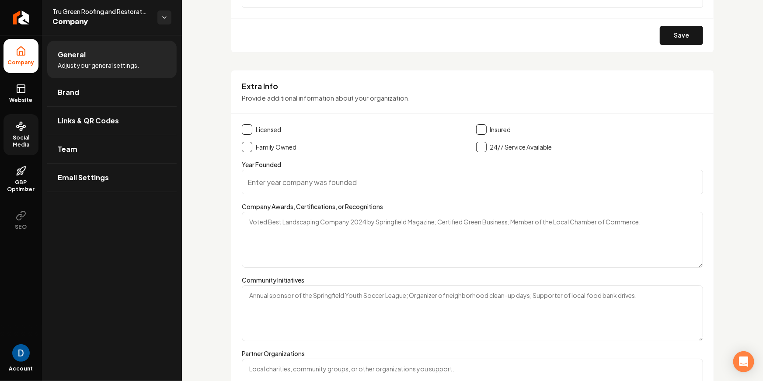
click at [253, 87] on h3 "Extra Info" at bounding box center [473, 86] width 462 height 10
click at [458, 95] on p "Provide additional information about your organization." at bounding box center [473, 98] width 462 height 10
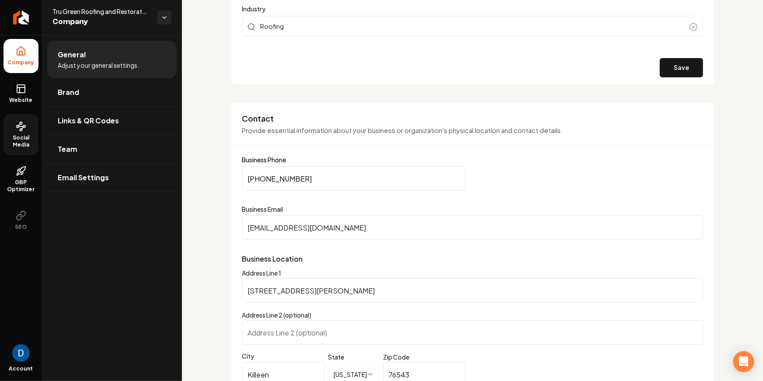
scroll to position [388, 0]
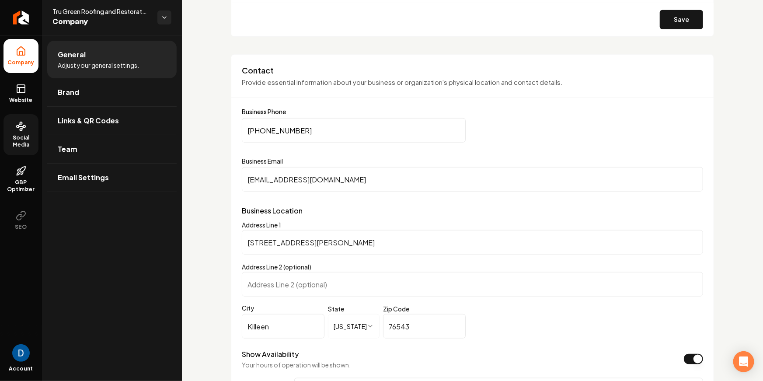
click at [254, 238] on input "4405 Whitmire Dr" at bounding box center [473, 242] width 462 height 24
type input "4106 Windwood"
click at [406, 322] on input "76543" at bounding box center [424, 326] width 83 height 24
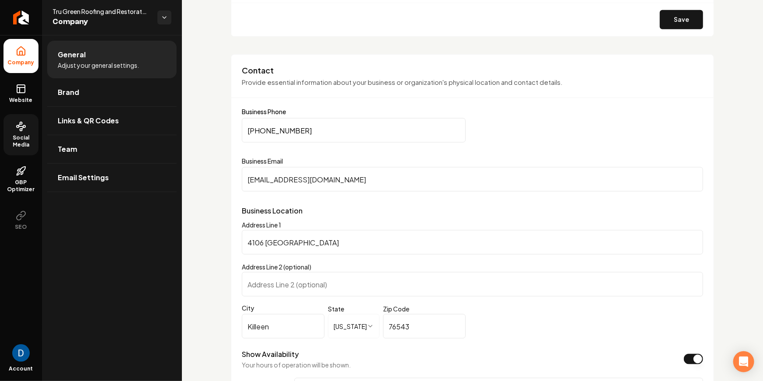
click at [406, 322] on input "76543" at bounding box center [424, 326] width 83 height 24
paste input "2"
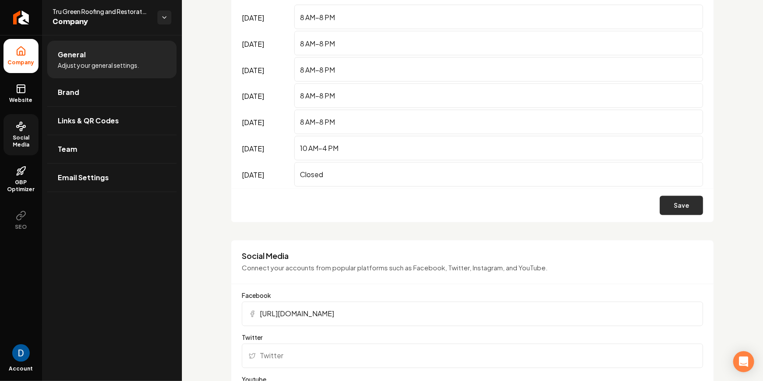
type input "76542"
click at [677, 199] on button "Save" at bounding box center [681, 205] width 43 height 19
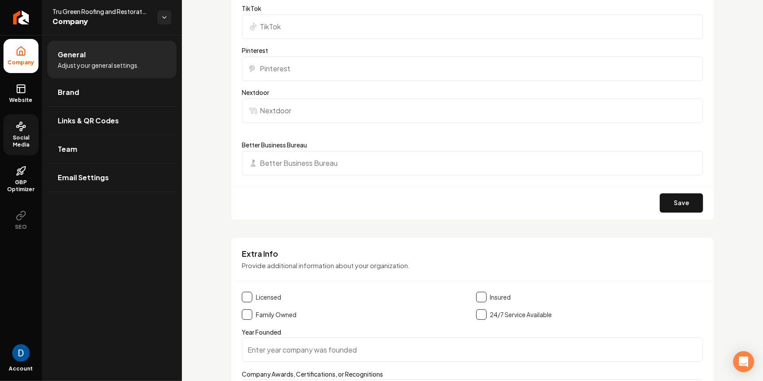
scroll to position [1471, 0]
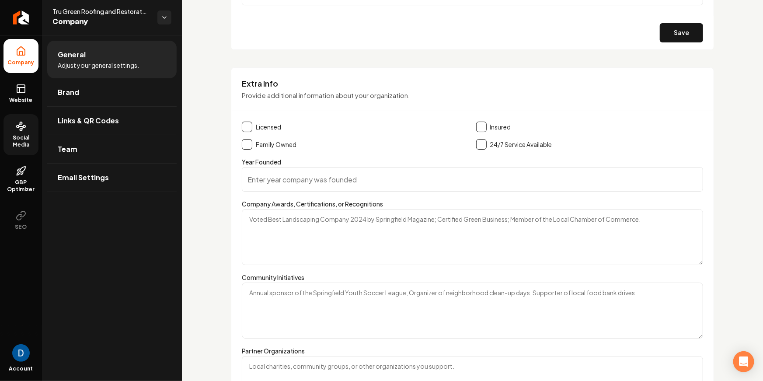
click at [249, 143] on button "Main content area" at bounding box center [247, 144] width 10 height 10
click at [375, 135] on div "Licensed Insured Family Owned 24/7 Service Available" at bounding box center [473, 136] width 462 height 28
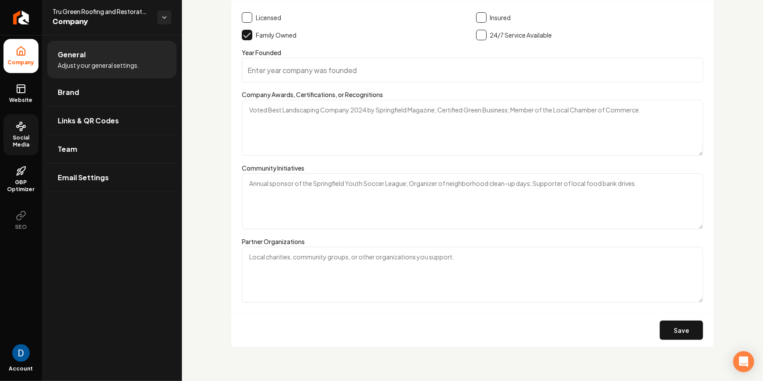
click at [685, 340] on div "Save" at bounding box center [472, 330] width 483 height 34
click at [686, 332] on button "Save" at bounding box center [681, 330] width 43 height 19
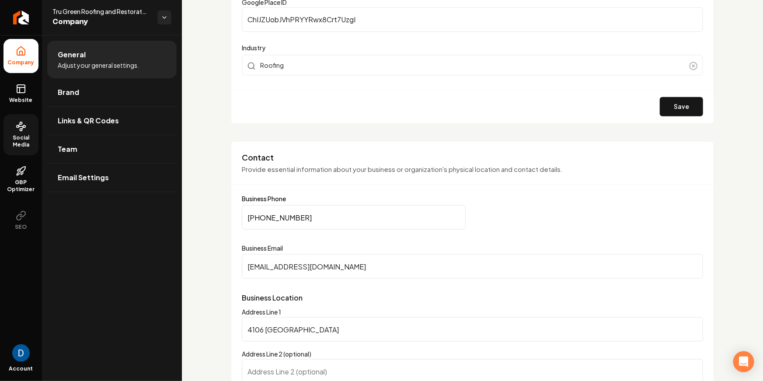
scroll to position [0, 0]
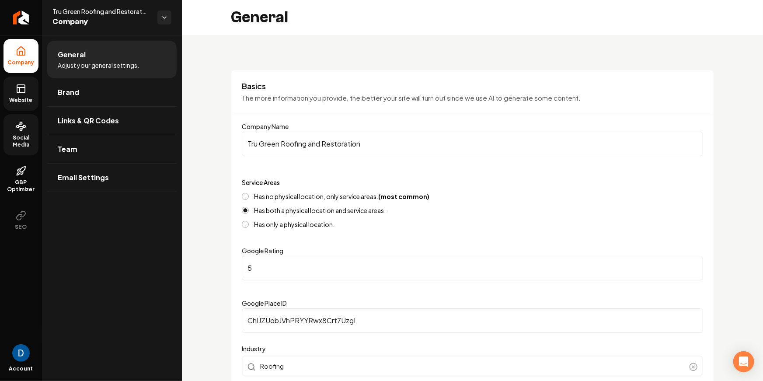
click at [25, 92] on icon at bounding box center [21, 89] width 10 height 10
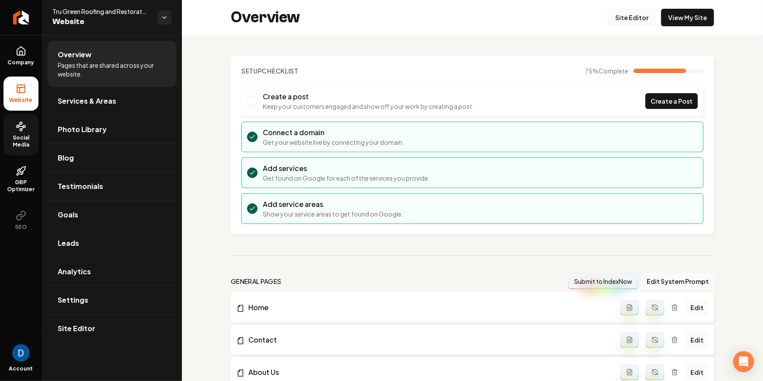
click at [649, 15] on link "Site Editor" at bounding box center [632, 17] width 48 height 17
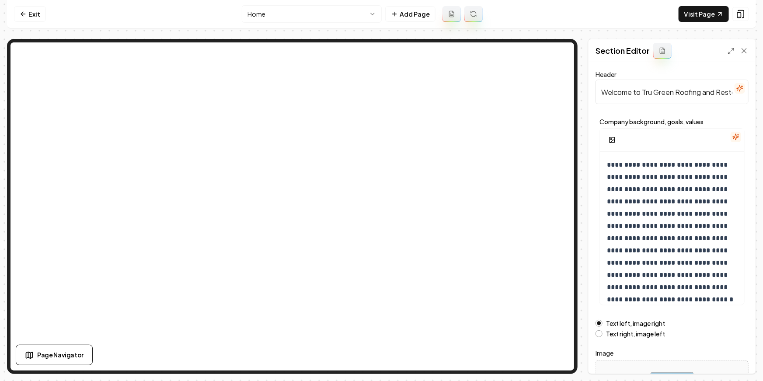
scroll to position [14, 0]
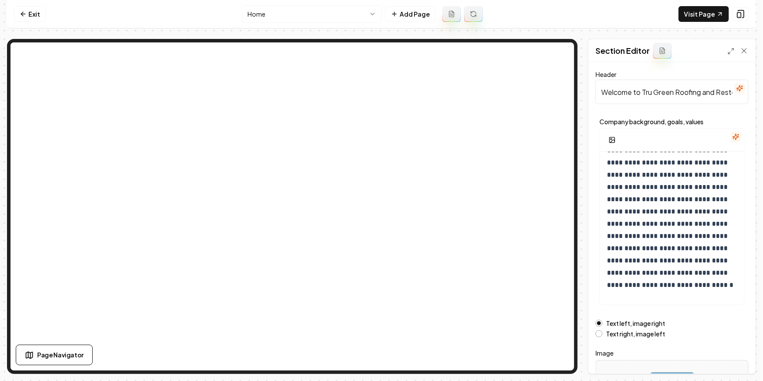
click at [740, 135] on icon "button" at bounding box center [736, 136] width 7 height 7
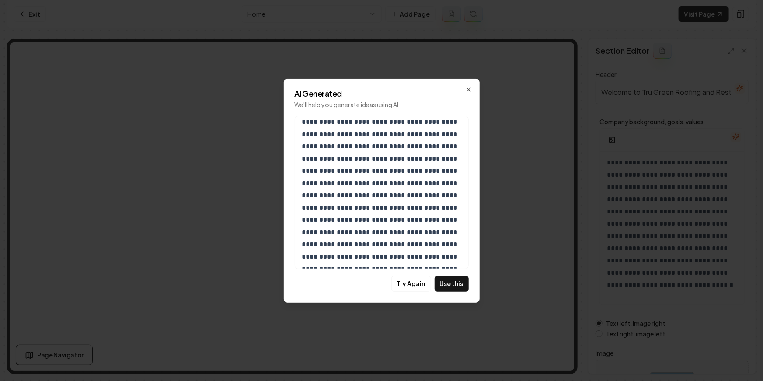
scroll to position [33, 0]
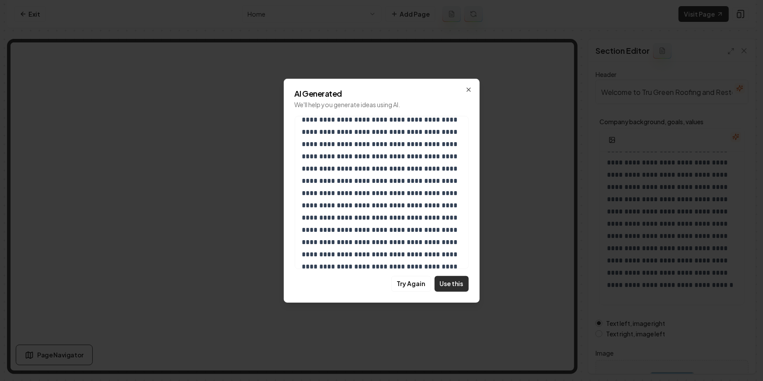
click at [447, 285] on button "Use this" at bounding box center [452, 284] width 34 height 16
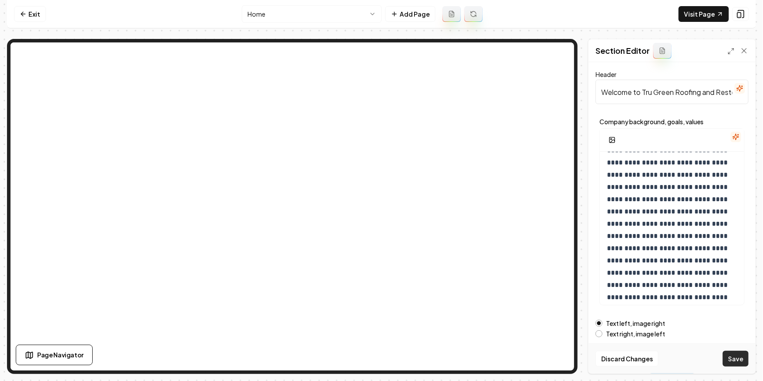
click at [736, 358] on button "Save" at bounding box center [736, 359] width 26 height 16
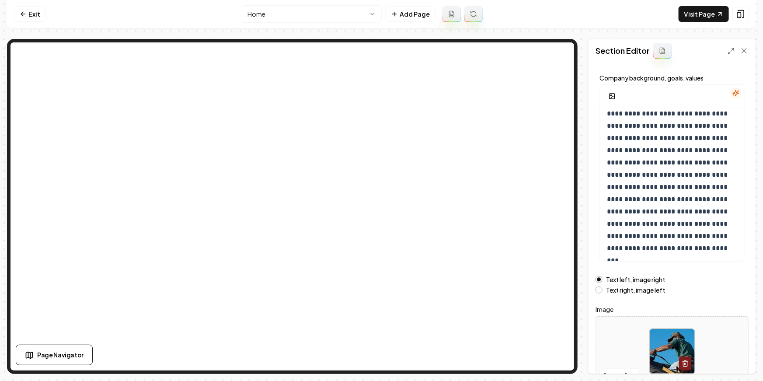
scroll to position [54, 0]
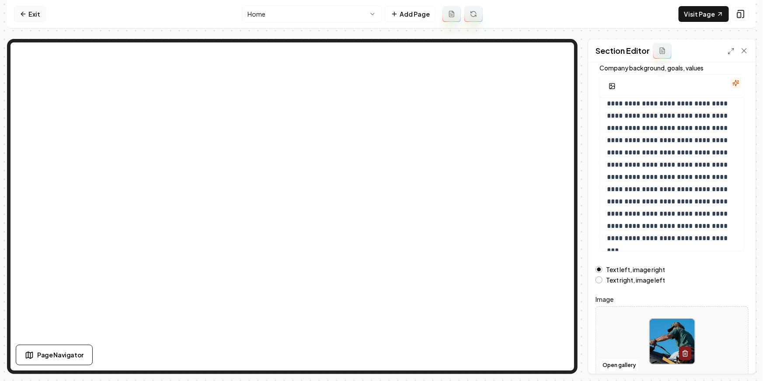
click at [31, 13] on link "Exit" at bounding box center [30, 14] width 32 height 16
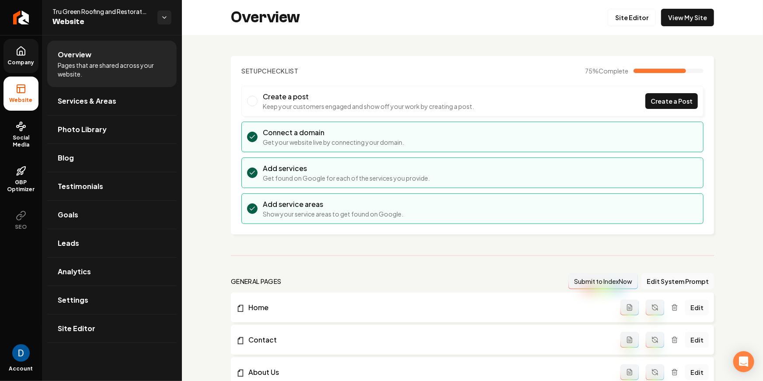
click at [29, 55] on link "Company" at bounding box center [20, 56] width 35 height 34
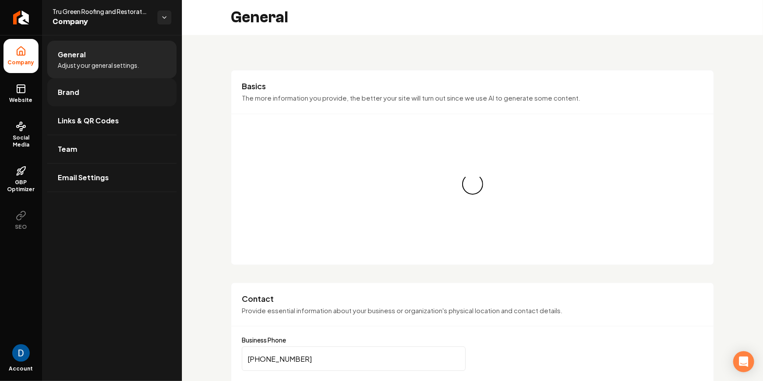
click at [105, 91] on link "Brand" at bounding box center [111, 92] width 129 height 28
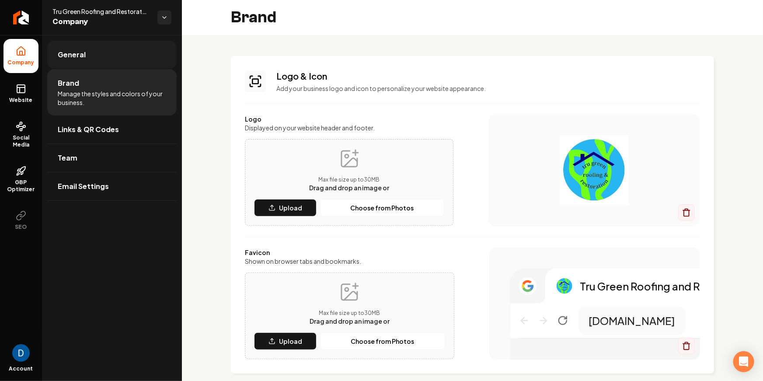
click at [104, 62] on link "General" at bounding box center [111, 55] width 129 height 28
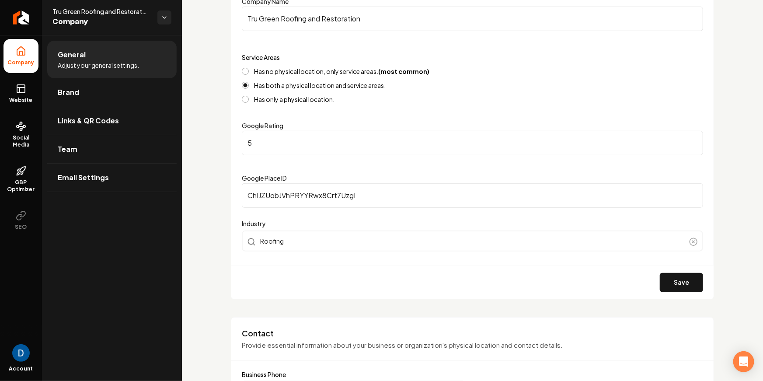
scroll to position [131, 0]
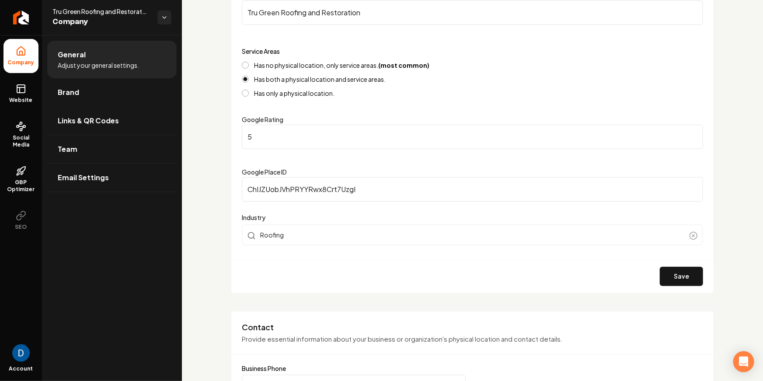
click at [287, 188] on input "ChIJZUobJVhPRYYRwx8Crt7UzgI" at bounding box center [473, 189] width 462 height 24
click at [683, 273] on button "Save" at bounding box center [681, 276] width 43 height 19
click at [17, 91] on icon at bounding box center [21, 89] width 10 height 10
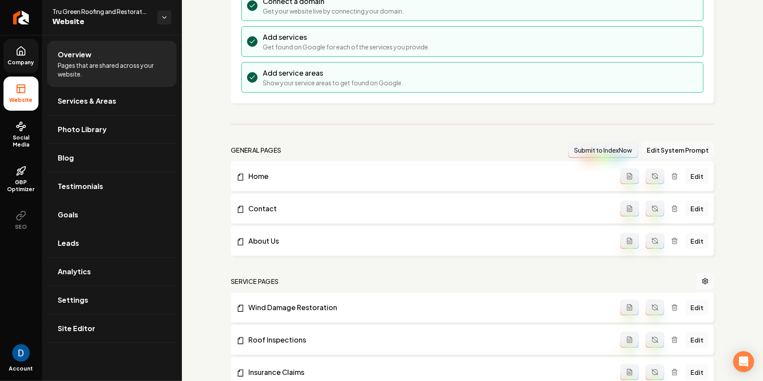
click at [84, 202] on link "Goals" at bounding box center [111, 215] width 129 height 28
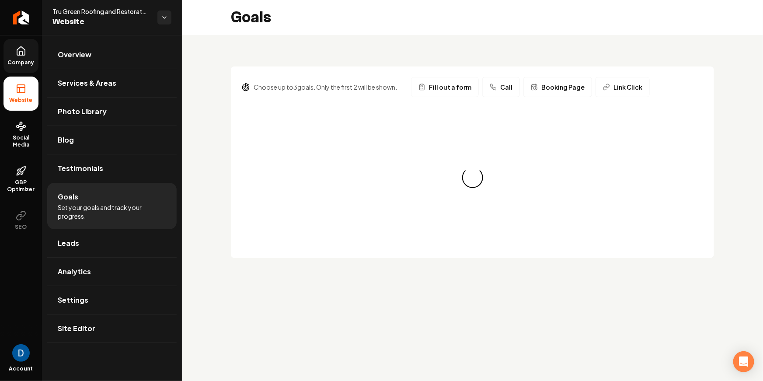
click at [88, 187] on li "Goals Set your goals and track your progress." at bounding box center [111, 206] width 129 height 46
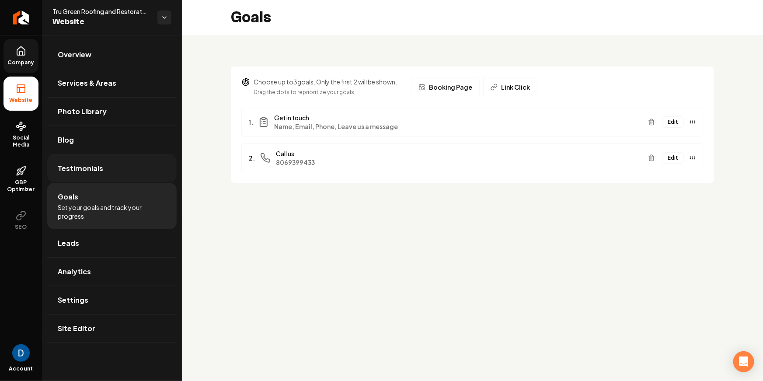
click at [91, 178] on link "Testimonials" at bounding box center [111, 168] width 129 height 28
click at [107, 168] on link "Testimonials" at bounding box center [111, 168] width 129 height 28
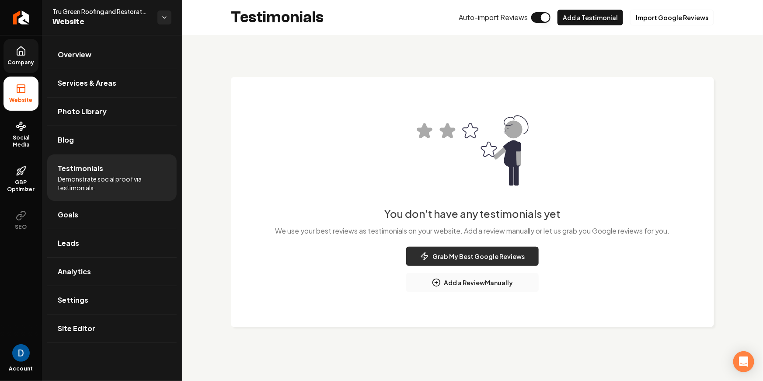
click at [486, 255] on button "Grab My Best Google Reviews" at bounding box center [472, 256] width 133 height 19
click at [16, 98] on span "Website" at bounding box center [21, 100] width 30 height 7
click at [22, 138] on span "Social Media" at bounding box center [20, 141] width 35 height 14
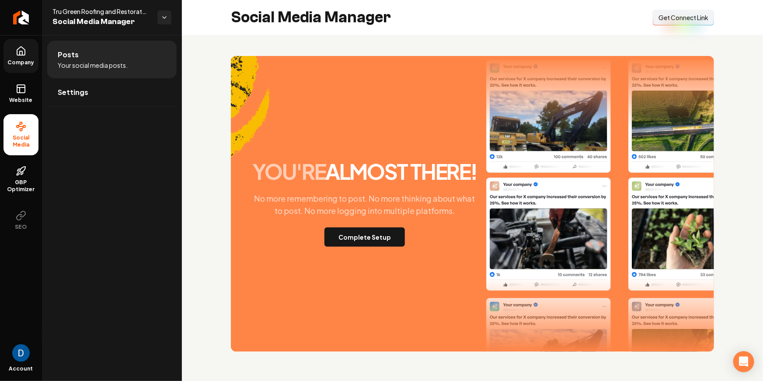
click at [31, 63] on span "Company" at bounding box center [21, 62] width 34 height 7
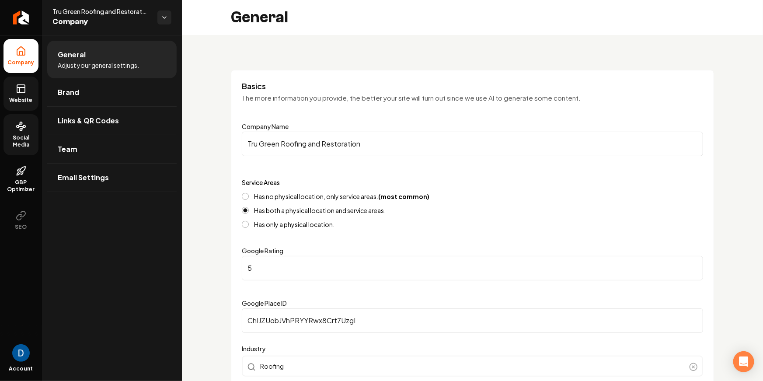
click at [17, 93] on icon at bounding box center [21, 89] width 10 height 10
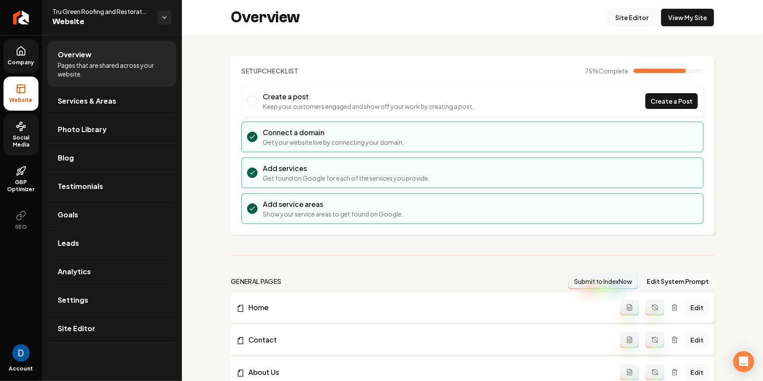
click at [640, 21] on link "Site Editor" at bounding box center [632, 17] width 48 height 17
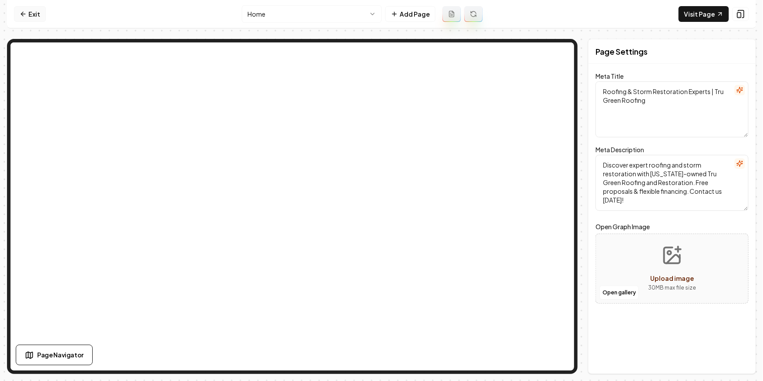
click at [28, 17] on link "Exit" at bounding box center [30, 14] width 32 height 16
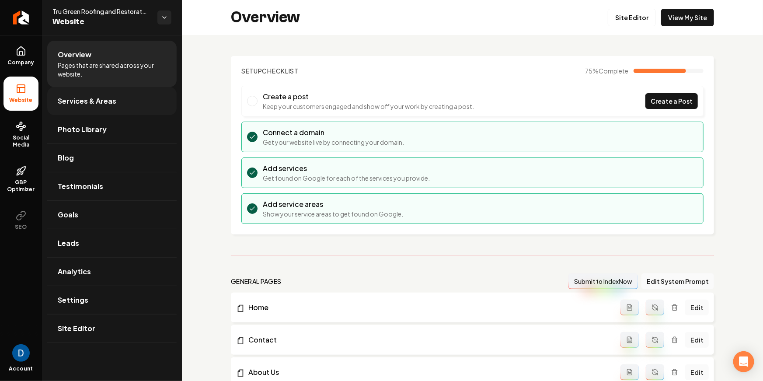
click at [103, 98] on span "Services & Areas" at bounding box center [87, 101] width 59 height 10
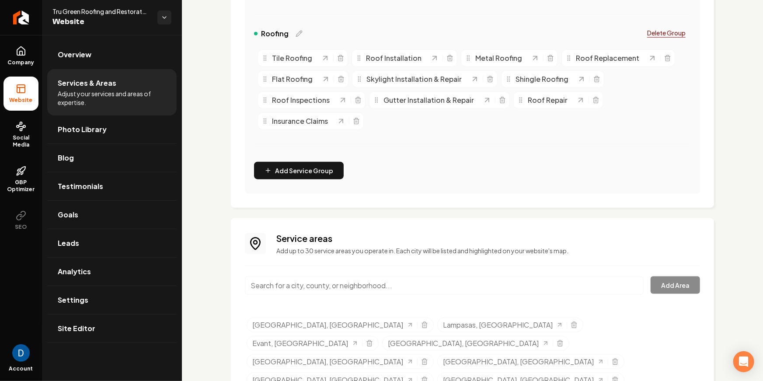
scroll to position [459, 0]
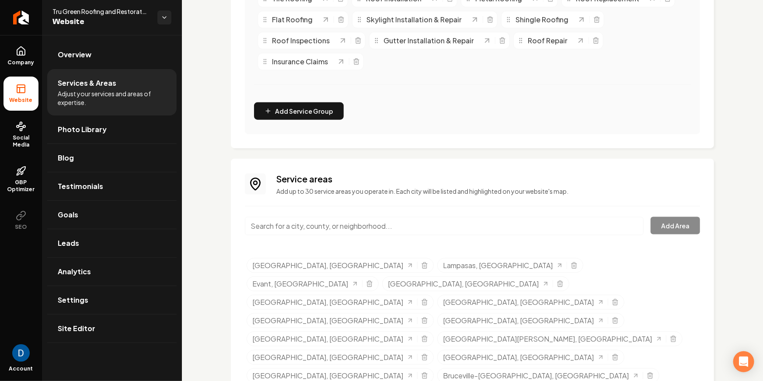
click at [352, 217] on input "Main content area" at bounding box center [444, 226] width 399 height 18
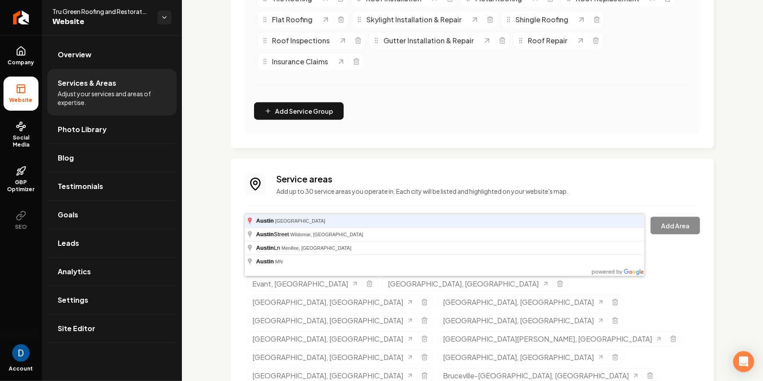
type input "Austin, TX"
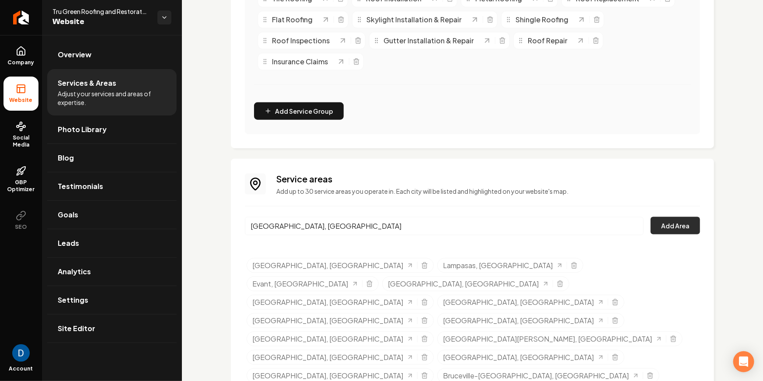
click at [693, 217] on button "Add Area" at bounding box center [675, 225] width 49 height 17
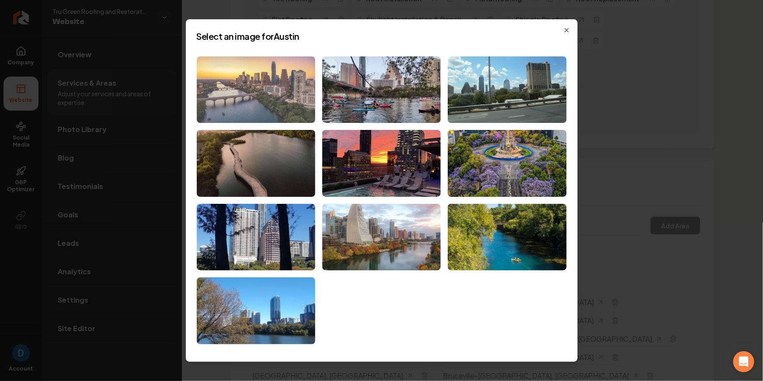
click at [257, 75] on img at bounding box center [256, 89] width 119 height 67
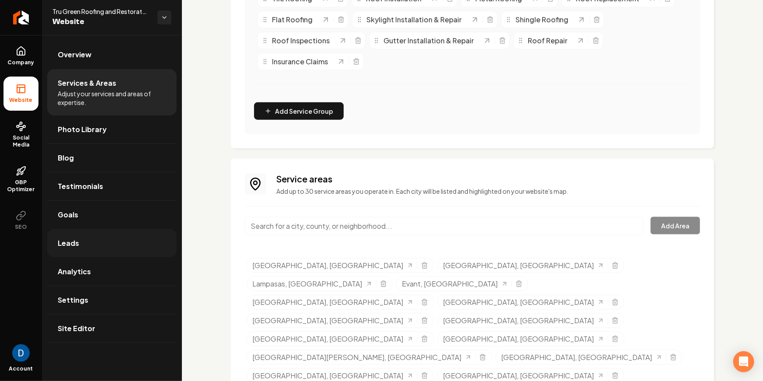
click at [107, 239] on link "Leads" at bounding box center [111, 243] width 129 height 28
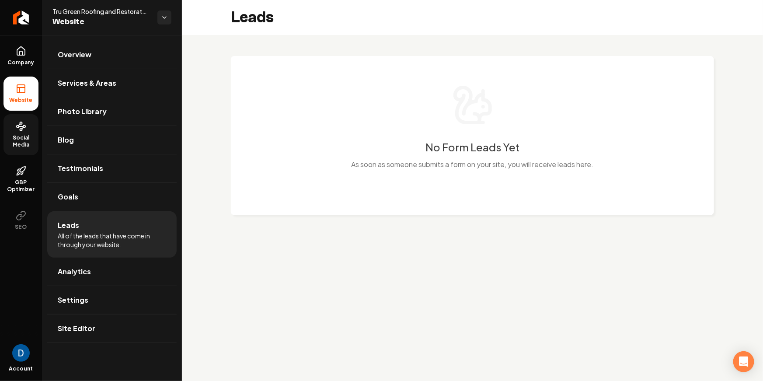
click at [30, 130] on link "Social Media" at bounding box center [20, 134] width 35 height 41
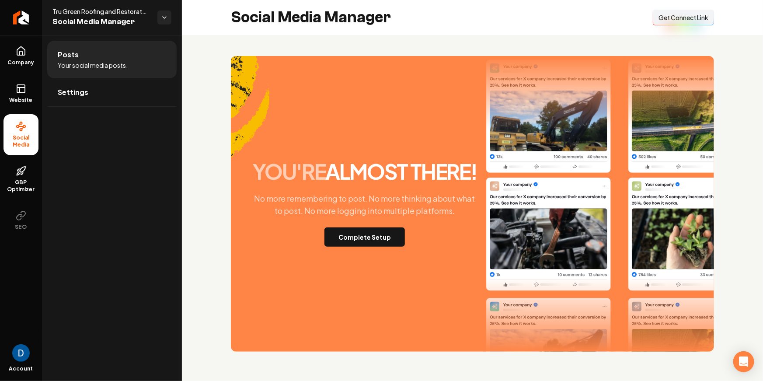
click at [694, 17] on span "Get Connect Link" at bounding box center [684, 17] width 50 height 9
click at [673, 11] on button "Connect Link Get Connect Link" at bounding box center [683, 18] width 61 height 16
click at [25, 175] on icon at bounding box center [21, 171] width 10 height 10
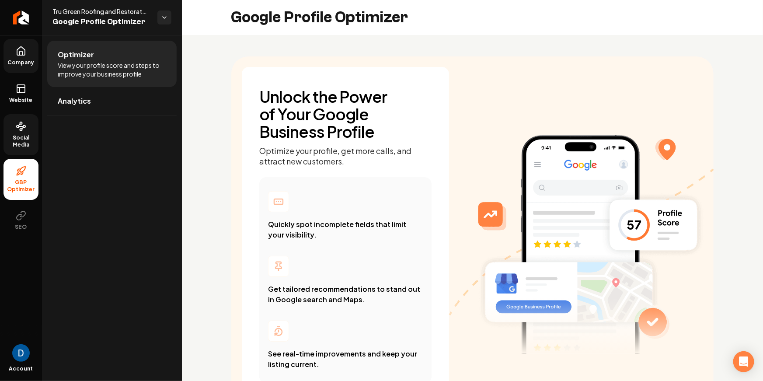
click at [29, 46] on link "Company" at bounding box center [20, 56] width 35 height 34
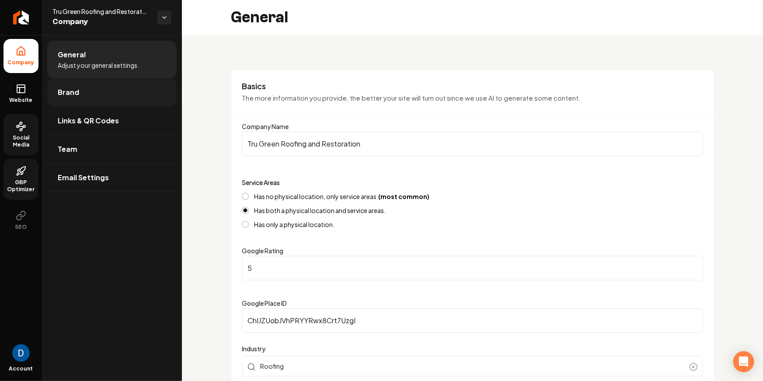
click at [155, 90] on link "Brand" at bounding box center [111, 92] width 129 height 28
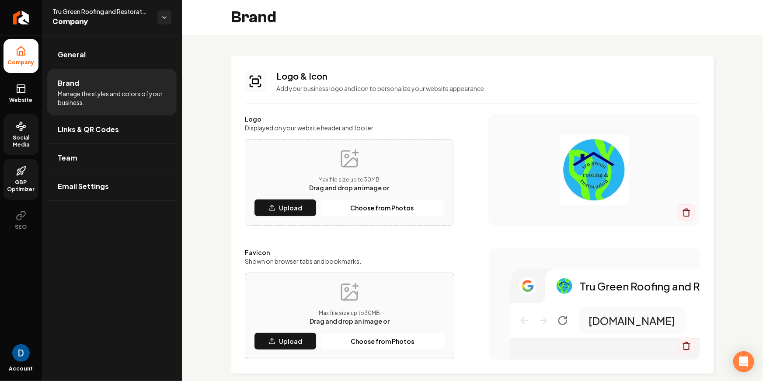
click at [623, 160] on img "Main content area" at bounding box center [594, 170] width 177 height 70
click at [119, 13] on span "Tru Green Roofing and Restoration" at bounding box center [101, 11] width 98 height 9
copy span "Tru Green Roofing and Restoration"
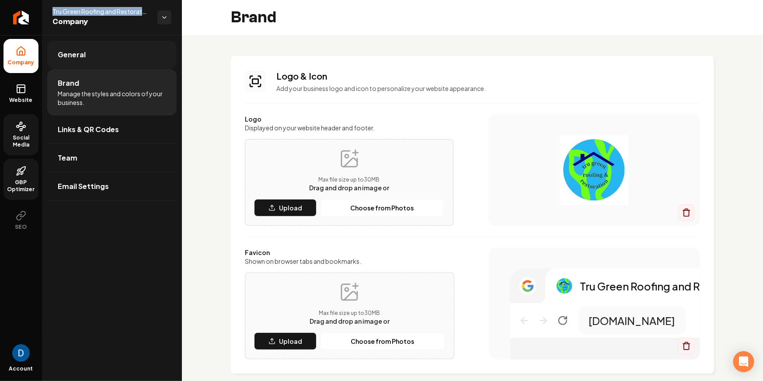
click at [78, 52] on span "General" at bounding box center [72, 54] width 28 height 10
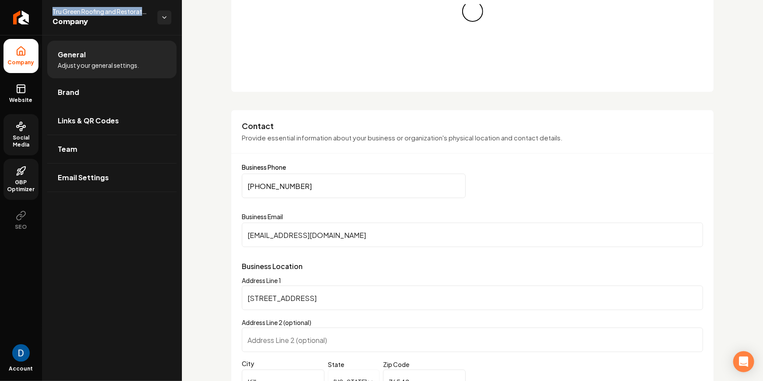
scroll to position [457, 0]
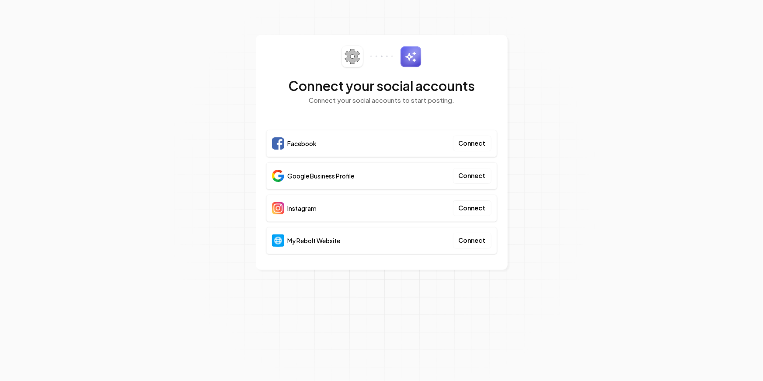
click at [331, 180] on div "Google Business Profile" at bounding box center [313, 176] width 83 height 12
click at [331, 179] on span "Google Business Profile" at bounding box center [321, 175] width 67 height 9
click at [332, 178] on span "Google Business Profile" at bounding box center [321, 175] width 67 height 9
click at [332, 177] on span "Google Business Profile" at bounding box center [321, 175] width 67 height 9
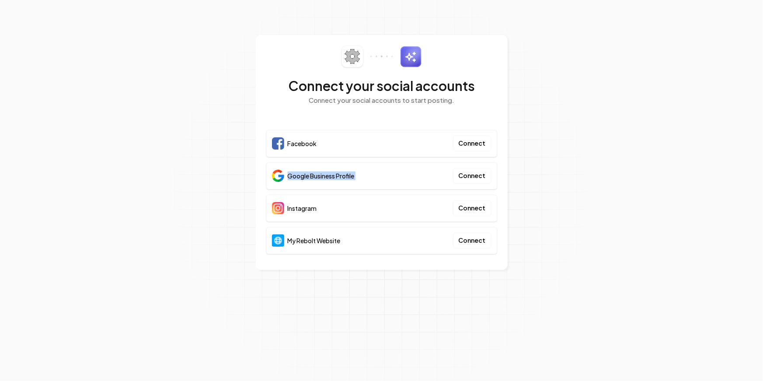
click at [332, 177] on span "Google Business Profile" at bounding box center [321, 175] width 67 height 9
click at [324, 238] on span "My Rebolt Website" at bounding box center [314, 240] width 53 height 9
click at [325, 238] on span "My Rebolt Website" at bounding box center [314, 240] width 53 height 9
click at [340, 227] on div "My Rebolt Website Connect" at bounding box center [381, 240] width 231 height 27
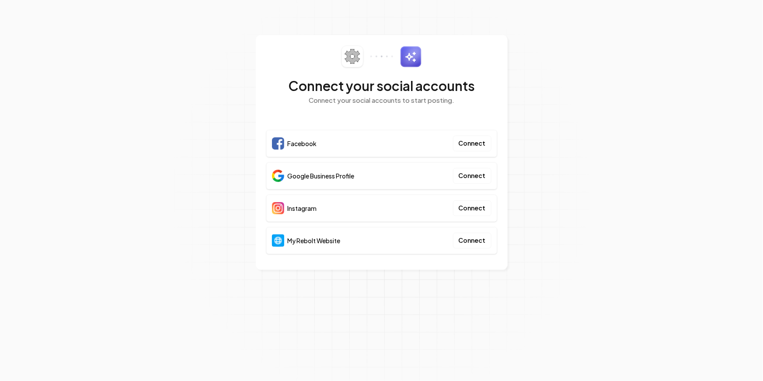
click at [340, 221] on div "Facebook Connect Google Business Profile Connect Instagram Connect My Rebolt We…" at bounding box center [381, 194] width 231 height 129
click at [294, 49] on div "Connect your social accounts Connect your social accounts to start posting." at bounding box center [381, 80] width 231 height 70
drag, startPoint x: 559, startPoint y: 144, endPoint x: 504, endPoint y: 145, distance: 54.7
click at [559, 144] on section "Connect your social accounts Connect your social accounts to start posting. Fac…" at bounding box center [381, 190] width 763 height 381
click at [313, 247] on div "My Rebolt Website Connect" at bounding box center [381, 240] width 231 height 27
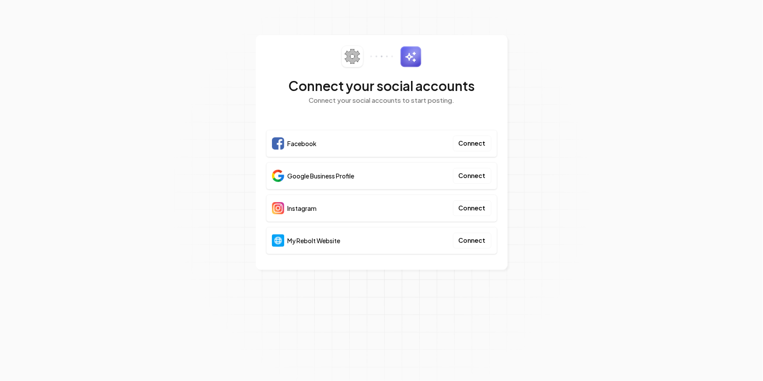
click at [317, 238] on span "My Rebolt Website" at bounding box center [314, 240] width 53 height 9
click at [499, 243] on div "Connect your social accounts Connect your social accounts to start posting. Fac…" at bounding box center [382, 152] width 252 height 235
click at [482, 243] on button "Connect" at bounding box center [472, 241] width 38 height 16
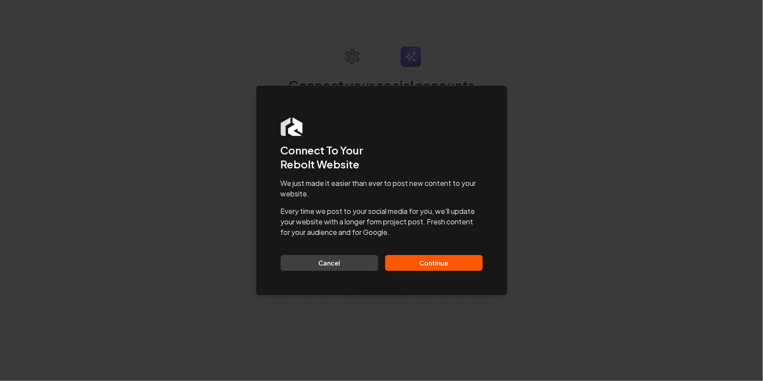
click at [427, 264] on button "Continue" at bounding box center [434, 263] width 98 height 16
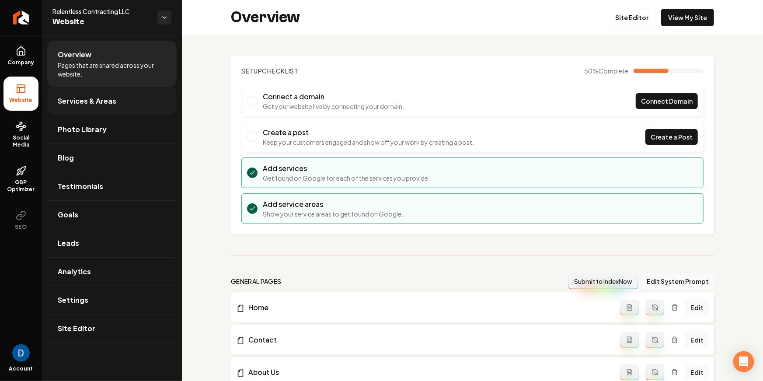
scroll to position [5, 0]
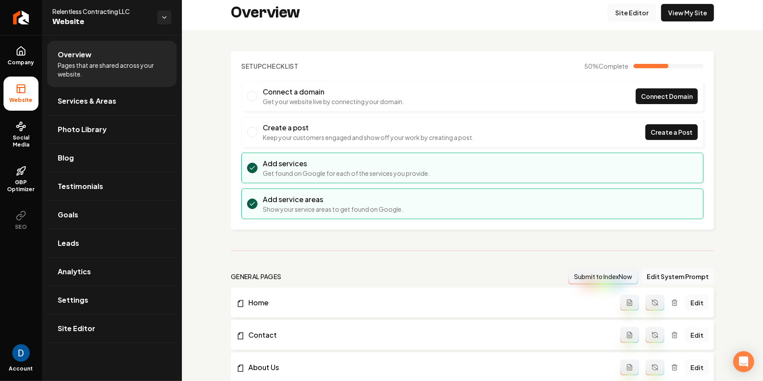
click at [638, 10] on link "Site Editor" at bounding box center [632, 12] width 48 height 17
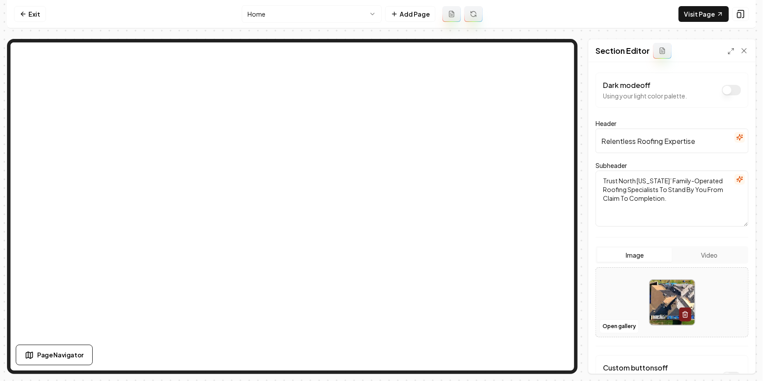
click at [674, 142] on input "Relentless Roofing Expertise" at bounding box center [672, 141] width 153 height 24
paste input "oofing Services in North Texas – Repair & Replacement Experts"
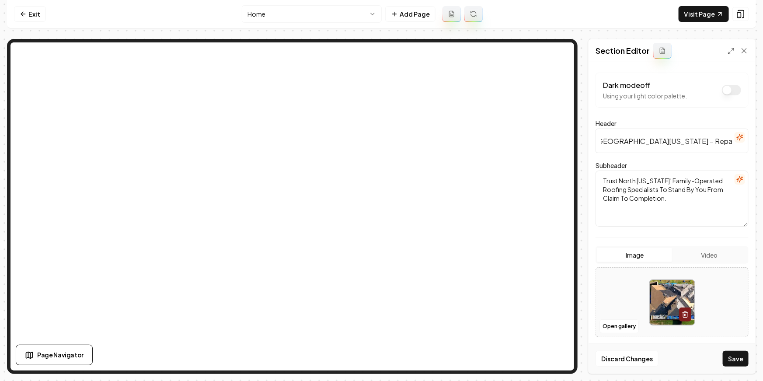
click at [745, 139] on button "button" at bounding box center [740, 137] width 10 height 10
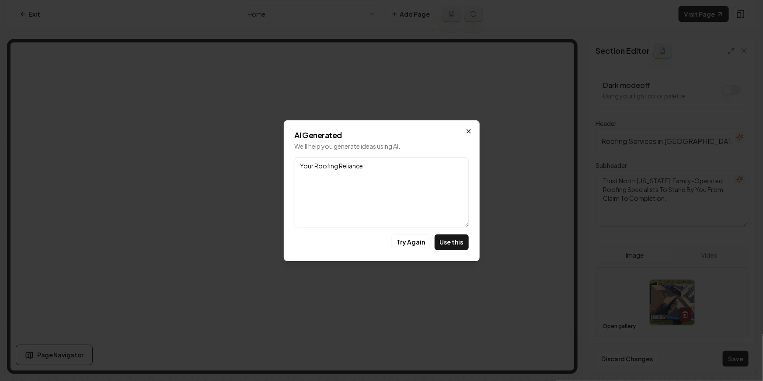
click at [467, 132] on icon "button" at bounding box center [468, 131] width 7 height 7
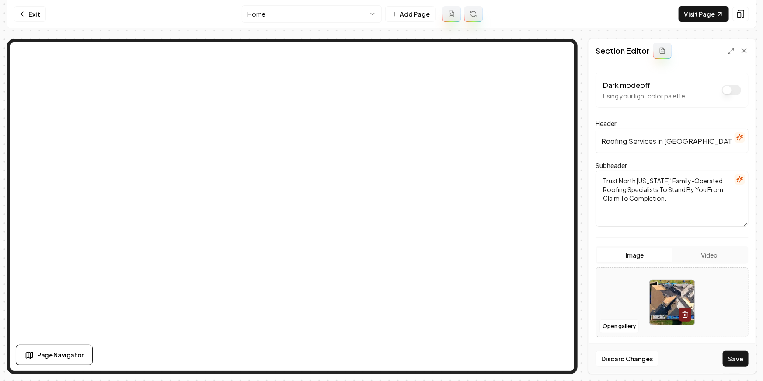
click at [672, 142] on input "Roofing Services in North Texas – Repair & Replacement Experts" at bounding box center [672, 141] width 153 height 24
click at [709, 142] on input "Roofing Services in North Texas – Repair & Replacement Experts" at bounding box center [672, 141] width 153 height 24
type input "Roofing Services in North Texas: Repair & Replacement Experts"
click at [735, 357] on button "Save" at bounding box center [736, 359] width 26 height 16
click at [656, 183] on textarea "Trust North Texas’ Family-Operated Roofing Specialists To Stand By You From Cla…" at bounding box center [672, 199] width 153 height 56
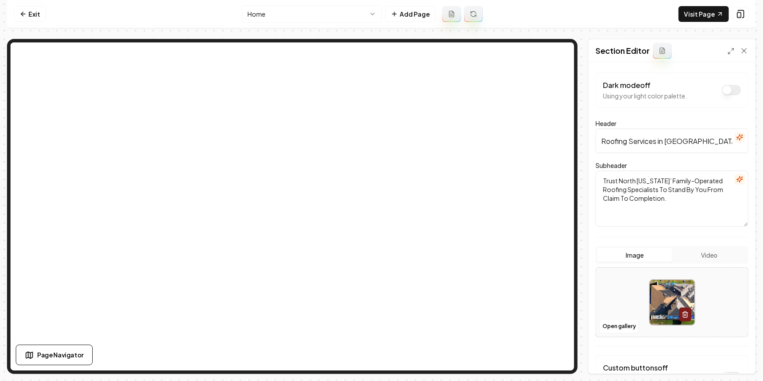
click at [656, 183] on textarea "Trust North Texas’ Family-Operated Roofing Specialists To Stand By You From Cla…" at bounding box center [672, 199] width 153 height 56
paste textarea "rust Relentless Contracting — family-operated specialists standing by you from …"
click at [689, 184] on textarea "rust Relentless Contracting — family-operated specialists standing by you from …" at bounding box center [672, 199] width 153 height 56
click at [651, 185] on textarea "rust Relentless Contracting. Family-operated specialists standing by you from c…" at bounding box center [672, 199] width 153 height 56
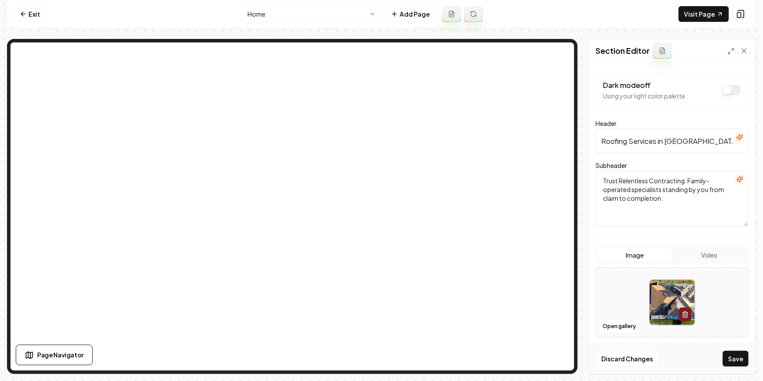
click at [696, 216] on textarea "Trust Relentless Contracting. Family-operated specialists standing by you from …" at bounding box center [672, 199] width 153 height 56
type textarea "Trust Relentless Contracting. Family-operated specialists standing by you from …"
click at [738, 358] on button "Save" at bounding box center [736, 359] width 26 height 16
click at [718, 12] on icon at bounding box center [720, 13] width 7 height 7
click at [668, 142] on input "Roofing Services in North Texas: Repair & Replacement Experts" at bounding box center [672, 141] width 153 height 24
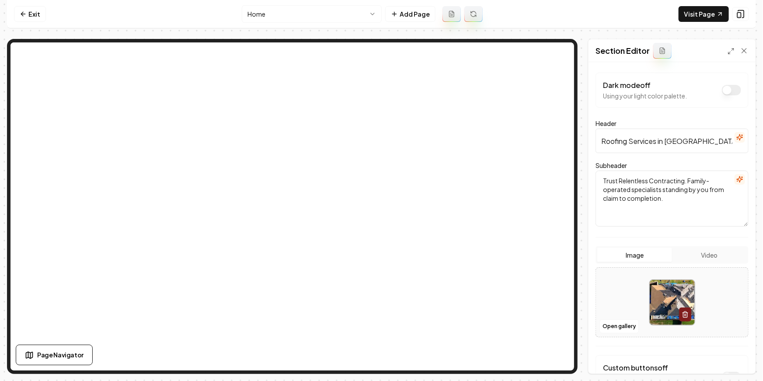
drag, startPoint x: 667, startPoint y: 142, endPoint x: 703, endPoint y: 142, distance: 36.3
click at [703, 142] on input "Roofing Services in North Texas: Repair & Replacement Experts" at bounding box center [672, 141] width 153 height 24
type input "Roofing Services in Dallas & Fort Worth: Repair & Replacement Experts"
click at [738, 359] on button "Save" at bounding box center [736, 359] width 26 height 16
click at [714, 14] on link "Visit Page" at bounding box center [704, 14] width 50 height 16
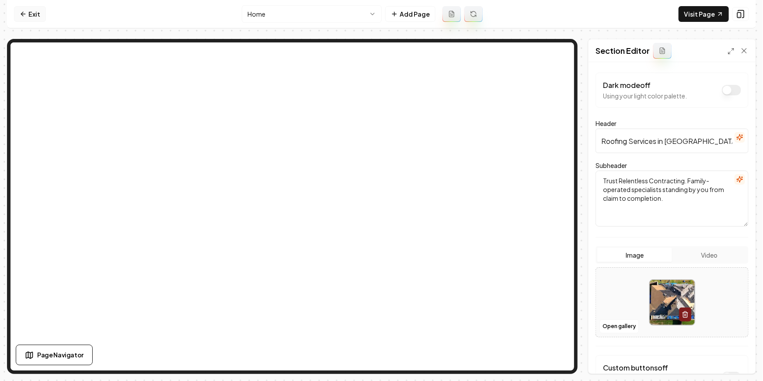
click at [31, 9] on link "Exit" at bounding box center [30, 14] width 32 height 16
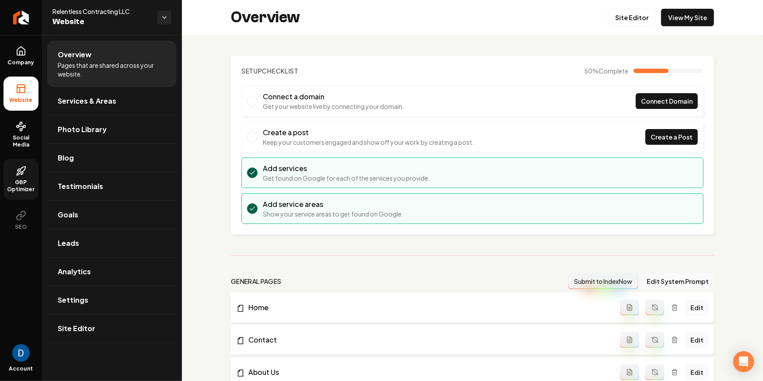
click at [27, 189] on span "GBP Optimizer" at bounding box center [20, 186] width 35 height 14
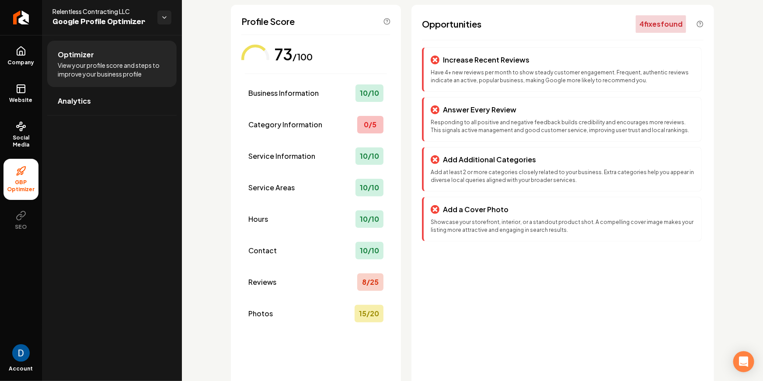
scroll to position [52, 0]
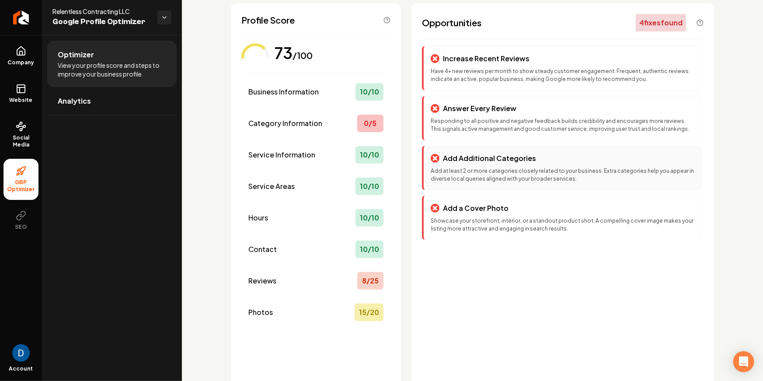
click at [519, 164] on div "Add Additional Categories Add at least 2 or more categories closely related to …" at bounding box center [562, 168] width 280 height 45
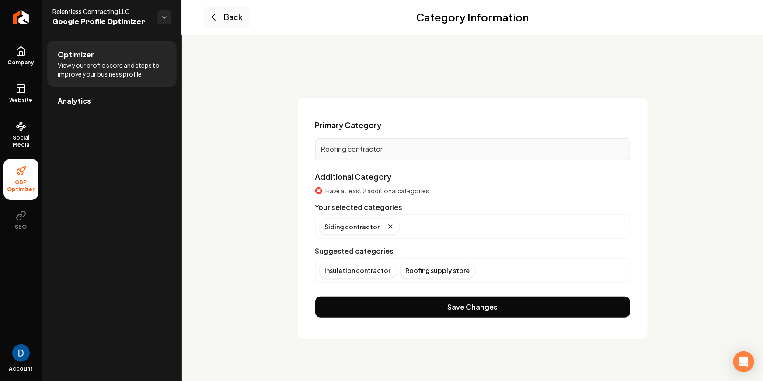
scroll to position [0, 0]
click at [413, 223] on div "Siding contractor" at bounding box center [472, 226] width 307 height 17
click at [384, 148] on p "Roofing contractor" at bounding box center [473, 149] width 304 height 10
drag, startPoint x: 404, startPoint y: 232, endPoint x: 406, endPoint y: 228, distance: 4.7
click at [405, 231] on div "Siding contractor" at bounding box center [472, 226] width 307 height 17
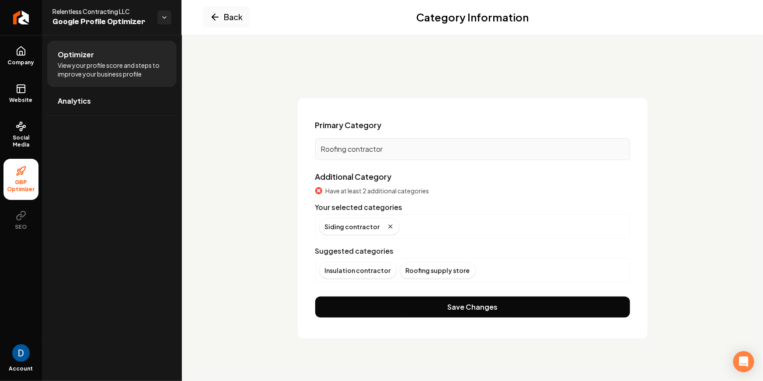
click at [406, 228] on div "Siding contractor" at bounding box center [472, 226] width 307 height 17
click at [434, 141] on div "Roofing contractor" at bounding box center [472, 149] width 315 height 22
click at [428, 149] on p "Roofing contractor" at bounding box center [473, 149] width 304 height 10
click at [23, 42] on link "Company" at bounding box center [20, 56] width 35 height 34
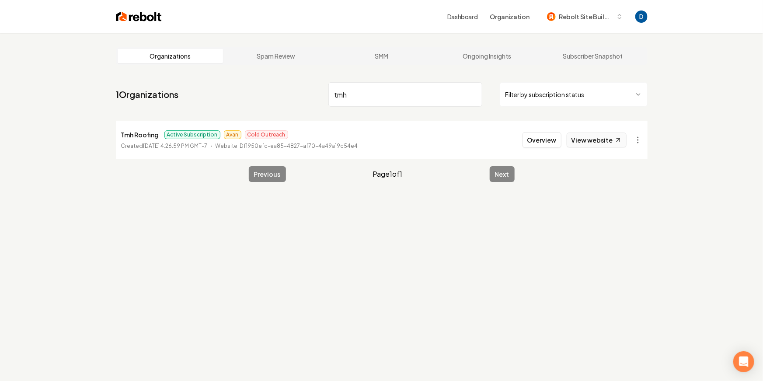
click at [583, 142] on link "View website" at bounding box center [597, 140] width 60 height 15
click at [406, 99] on input "tmh" at bounding box center [406, 94] width 154 height 24
click at [346, 107] on nav "1 Organizations tmh Filter by subscription status" at bounding box center [382, 98] width 532 height 38
click at [348, 95] on input "tmh" at bounding box center [406, 94] width 154 height 24
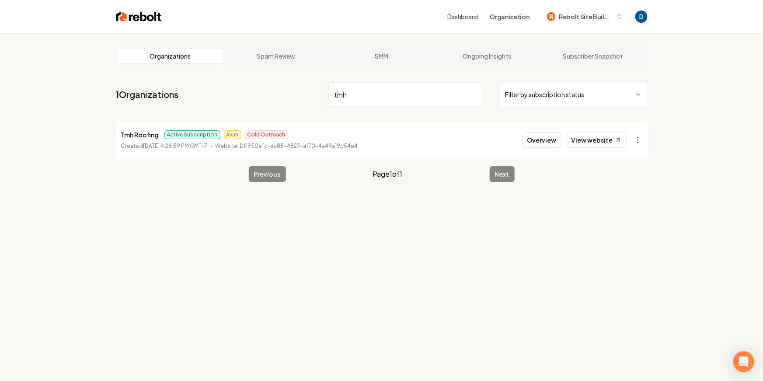
click at [348, 95] on input "tmh" at bounding box center [406, 94] width 154 height 24
type input "SHUV"
click at [585, 137] on link "View website" at bounding box center [597, 140] width 60 height 15
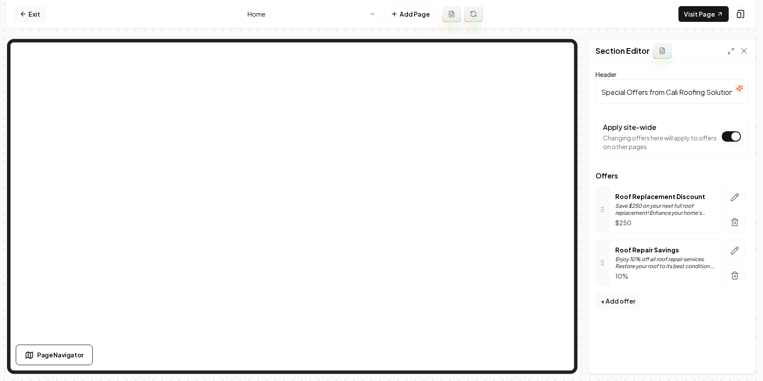
click at [39, 21] on link "Exit" at bounding box center [30, 14] width 32 height 16
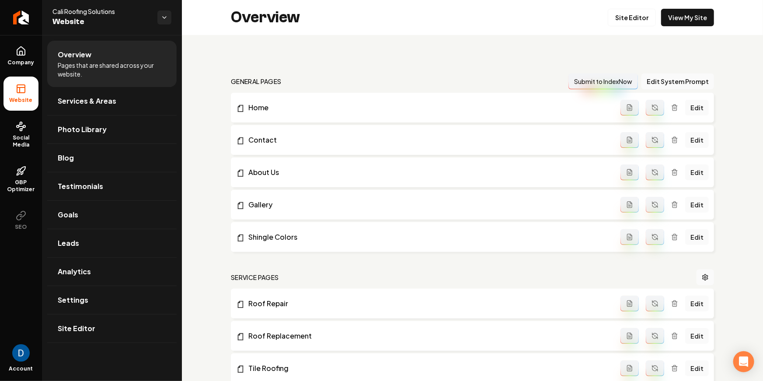
click at [92, 13] on span "Cali Roofing Solutions" at bounding box center [101, 11] width 98 height 9
copy span "Cali Roofing Solutions"
click at [17, 49] on icon at bounding box center [21, 51] width 8 height 8
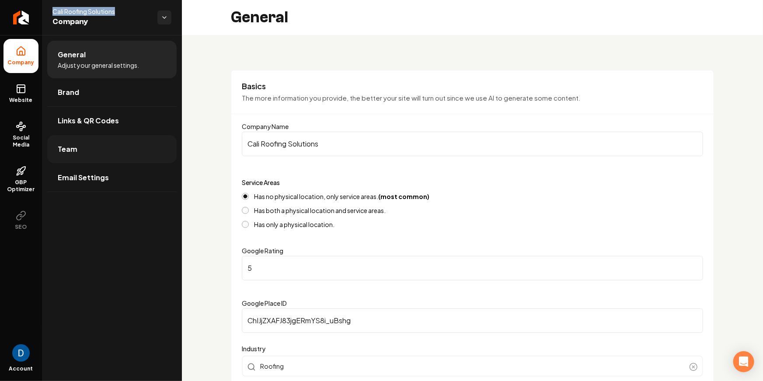
click at [75, 154] on link "Team" at bounding box center [111, 149] width 129 height 28
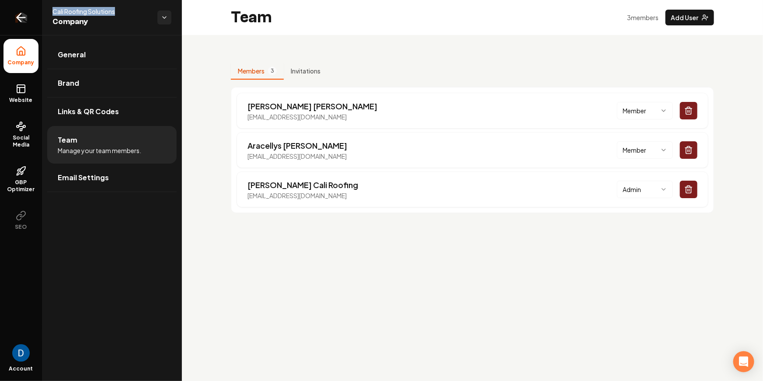
click at [25, 13] on icon "Return to dashboard" at bounding box center [21, 17] width 14 height 14
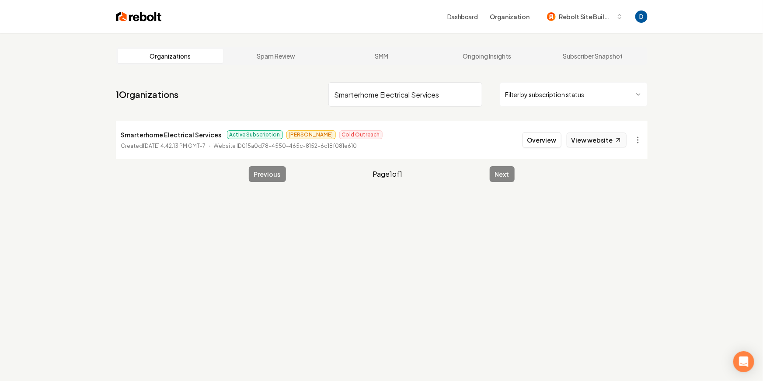
type input "Smarterhome Electrical Services"
click at [615, 140] on icon at bounding box center [618, 139] width 7 height 7
click at [556, 138] on button "Overview" at bounding box center [542, 140] width 39 height 16
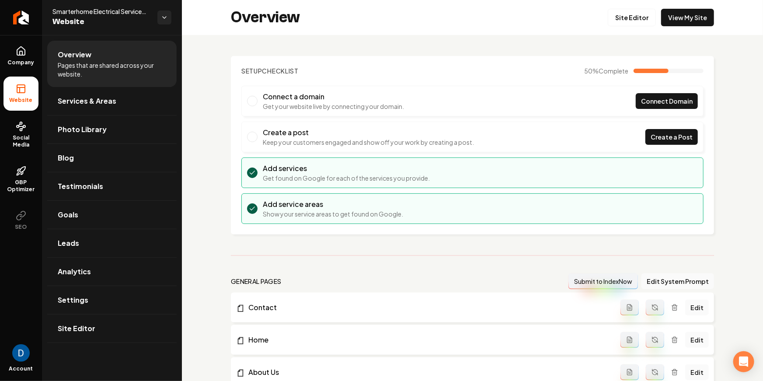
click at [110, 13] on span "Smarterhome Electrical Services LLC" at bounding box center [101, 11] width 98 height 9
copy span "Smarterhome Electrical Services LLC"
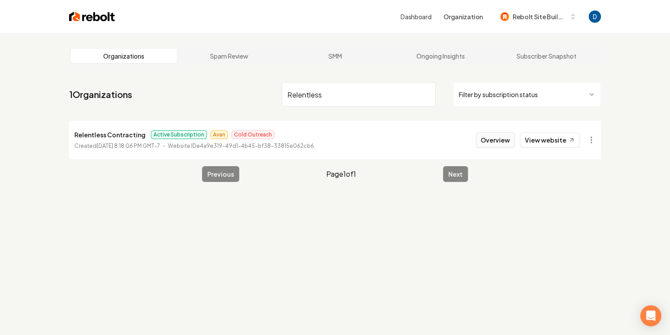
type input "Relentless"
click at [493, 136] on button "Overview" at bounding box center [495, 140] width 39 height 16
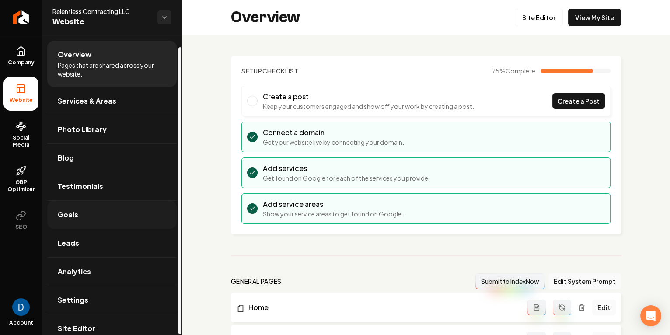
scroll to position [12, 0]
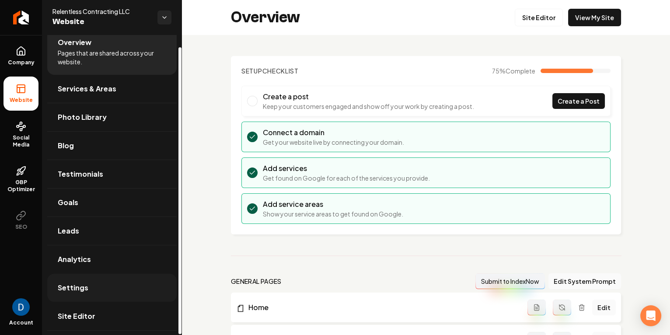
click at [109, 284] on link "Settings" at bounding box center [111, 288] width 129 height 28
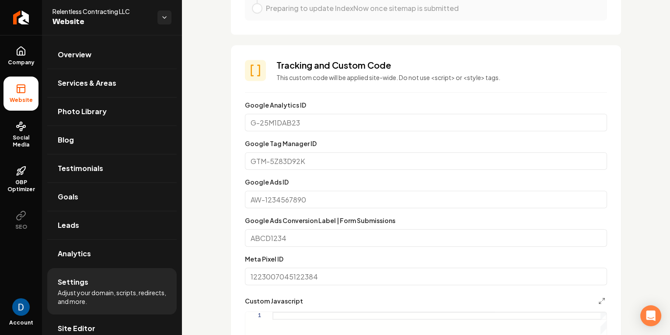
scroll to position [588, 0]
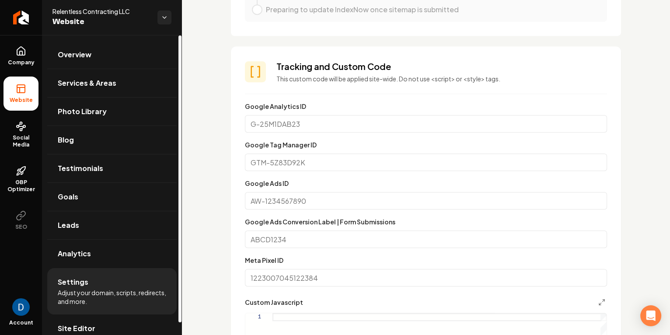
click at [2, 60] on ul "Company Website Social Media GBP Optimizer SEO" at bounding box center [21, 138] width 42 height 206
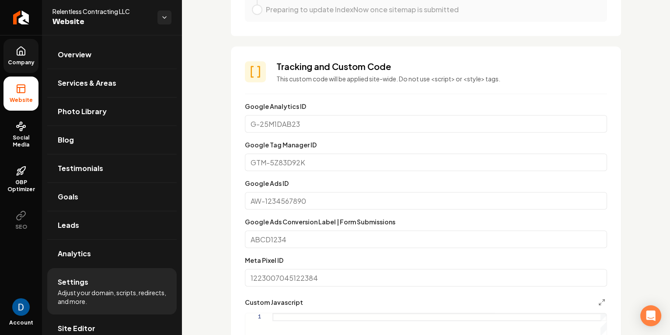
click at [11, 60] on span "Company" at bounding box center [21, 62] width 34 height 7
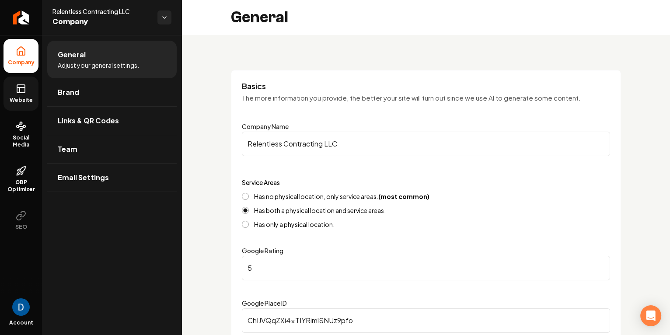
click at [34, 89] on link "Website" at bounding box center [20, 94] width 35 height 34
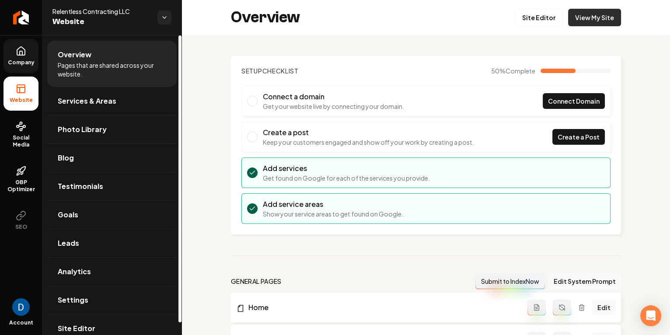
click at [591, 19] on link "View My Site" at bounding box center [594, 17] width 53 height 17
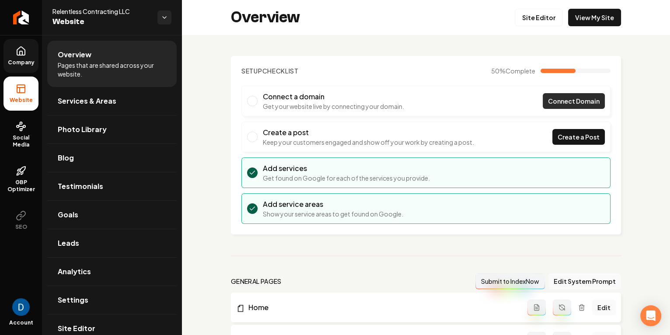
click at [568, 101] on span "Connect Domain" at bounding box center [574, 101] width 52 height 9
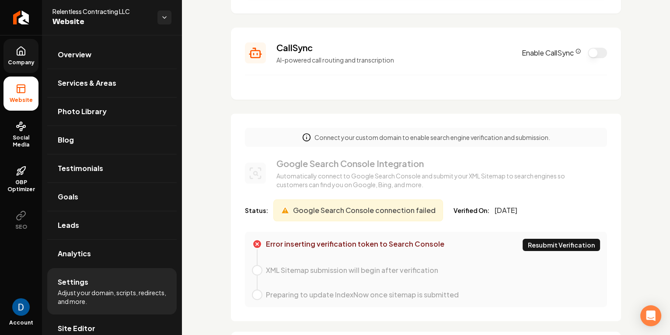
scroll to position [337, 0]
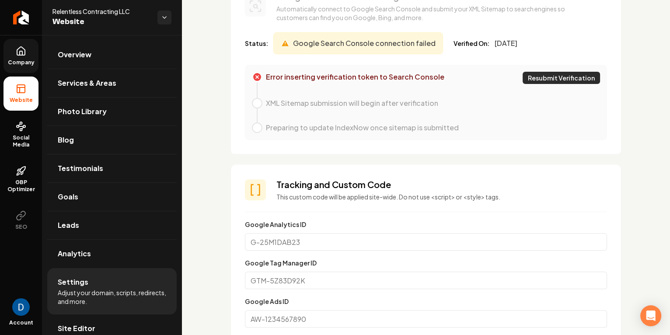
click at [571, 77] on button "Resubmit Verification" at bounding box center [561, 78] width 77 height 12
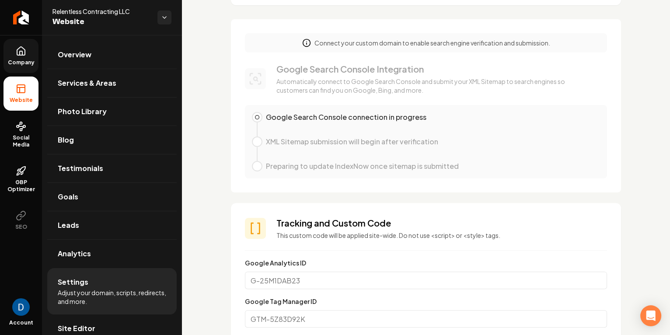
scroll to position [257, 0]
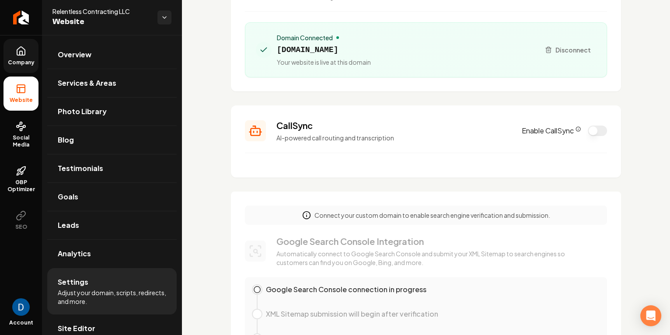
click at [349, 49] on span "[DOMAIN_NAME]" at bounding box center [324, 50] width 94 height 12
click at [349, 49] on span "[DOMAIN_NAME]" at bounding box center [324, 49] width 94 height 12
copy span "[DOMAIN_NAME]"
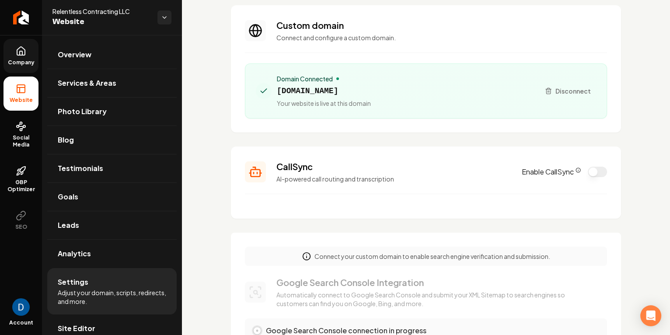
scroll to position [0, 0]
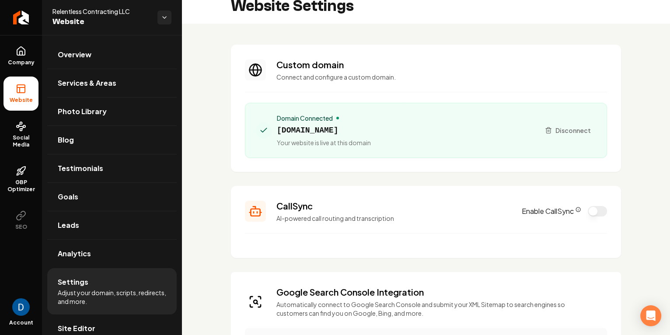
scroll to position [17, 0]
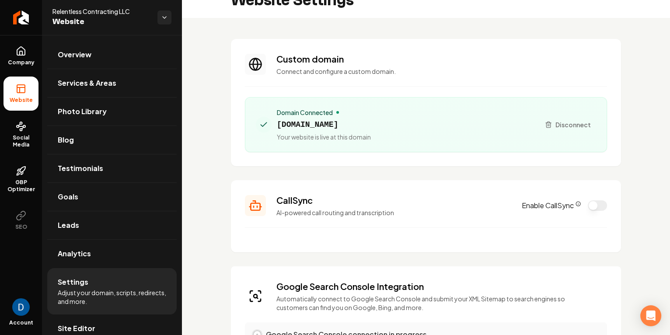
click at [364, 134] on span "Your website is live at this domain" at bounding box center [324, 137] width 94 height 9
click at [365, 128] on span "[DOMAIN_NAME]" at bounding box center [324, 125] width 94 height 12
copy span "[DOMAIN_NAME]"
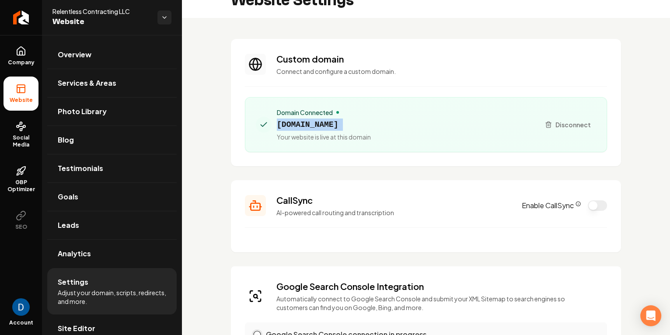
scroll to position [18, 0]
click at [486, 71] on p "Connect and configure a custom domain." at bounding box center [441, 70] width 331 height 9
